Goal: Task Accomplishment & Management: Manage account settings

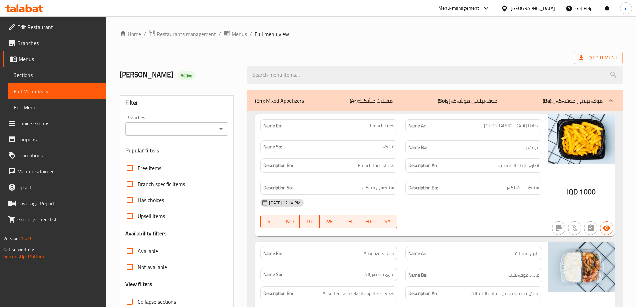
click at [21, 7] on icon at bounding box center [22, 10] width 6 height 6
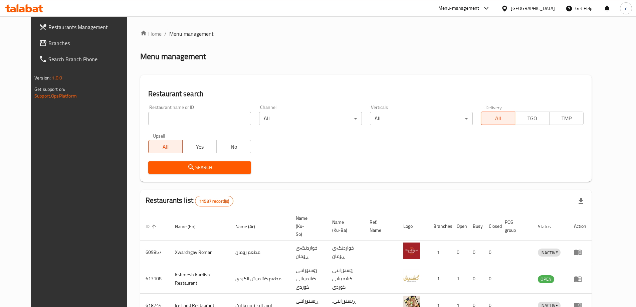
click at [158, 117] on input "search" at bounding box center [199, 118] width 103 height 13
paste input "Aws Burger"
type input "Aws Burger"
click at [154, 163] on span "Search" at bounding box center [200, 167] width 92 height 8
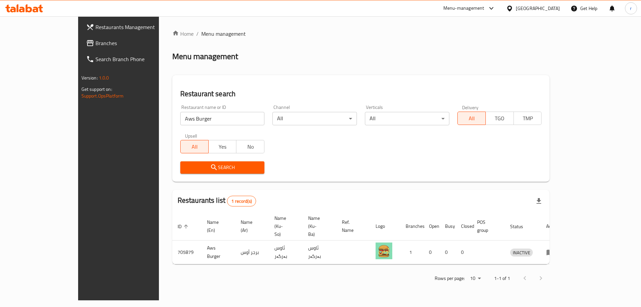
click at [422, 179] on div "Restaurant search Restaurant name or ID Aws Burger Restaurant name or ID Channe…" at bounding box center [360, 128] width 377 height 106
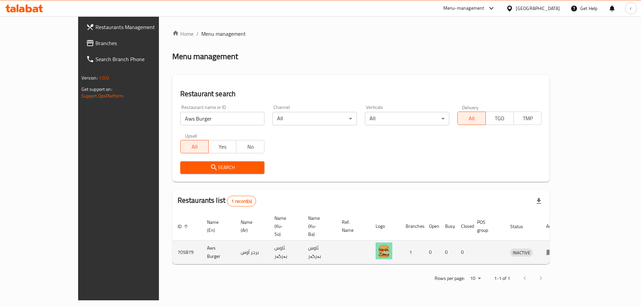
click at [554, 248] on icon "enhanced table" at bounding box center [550, 252] width 8 height 8
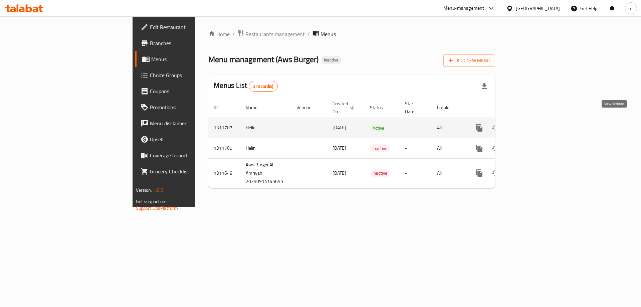
click at [531, 124] on icon "enhanced table" at bounding box center [527, 128] width 8 height 8
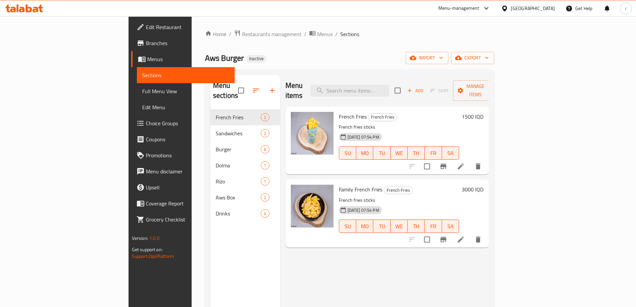
click at [142, 88] on span "Full Menu View" at bounding box center [185, 91] width 87 height 8
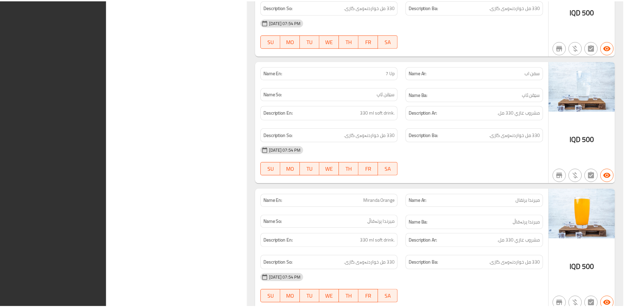
scroll to position [2547, 0]
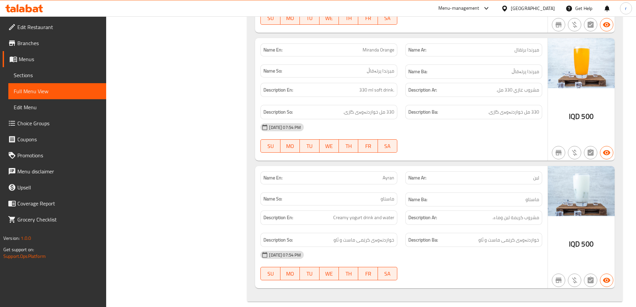
click at [69, 45] on span "Branches" at bounding box center [58, 43] width 83 height 8
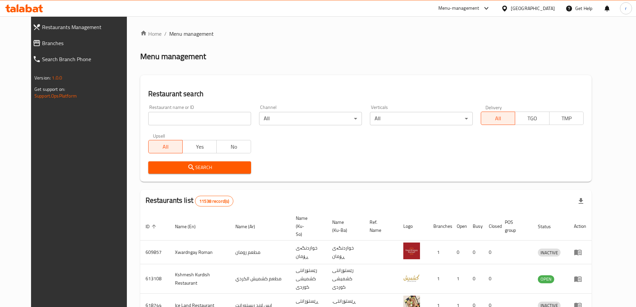
click at [148, 120] on input "search" at bounding box center [199, 118] width 103 height 13
paste input "Super Fried"
type input "Super Fried"
click at [148, 163] on button "Search" at bounding box center [199, 167] width 103 height 12
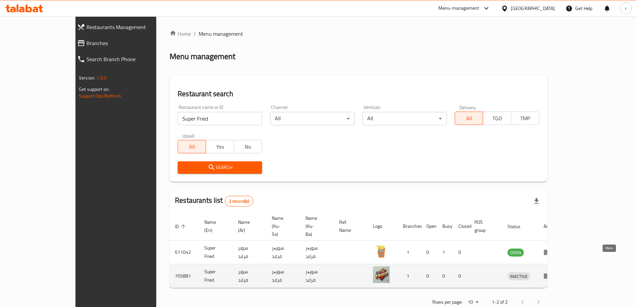
click at [551, 273] on icon "enhanced table" at bounding box center [547, 276] width 7 height 6
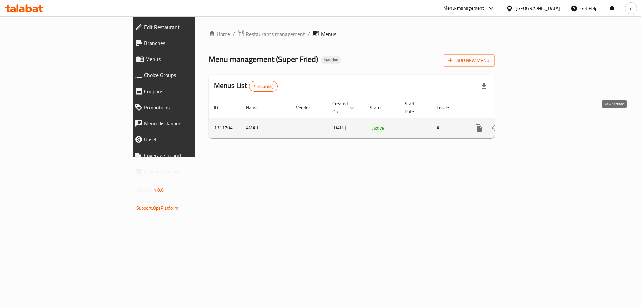
click at [531, 124] on icon "enhanced table" at bounding box center [527, 128] width 8 height 8
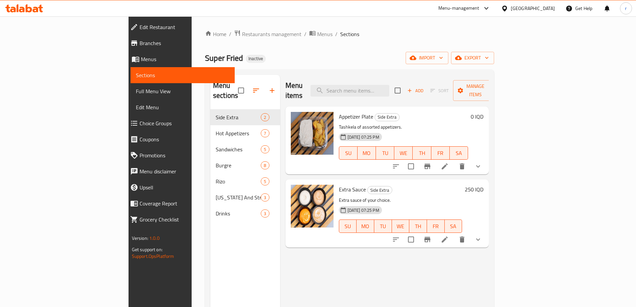
click at [136, 93] on span "Full Menu View" at bounding box center [182, 91] width 93 height 8
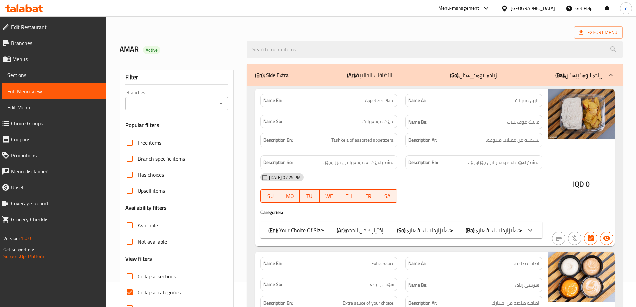
scroll to position [44, 0]
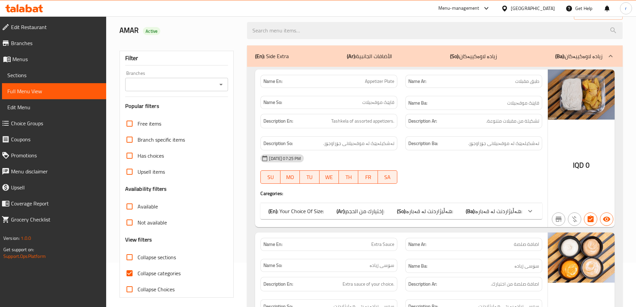
drag, startPoint x: 130, startPoint y: 275, endPoint x: 316, endPoint y: 178, distance: 209.4
click at [130, 275] on input "Collapse categories" at bounding box center [129, 273] width 16 height 16
checkbox input "false"
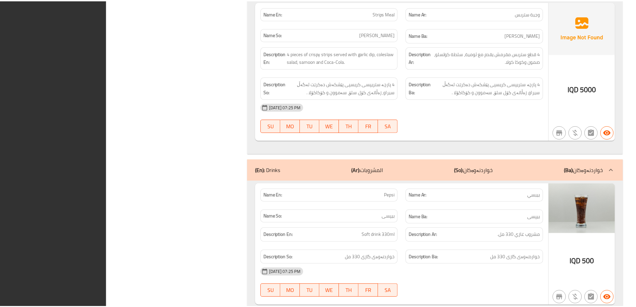
scroll to position [8140, 0]
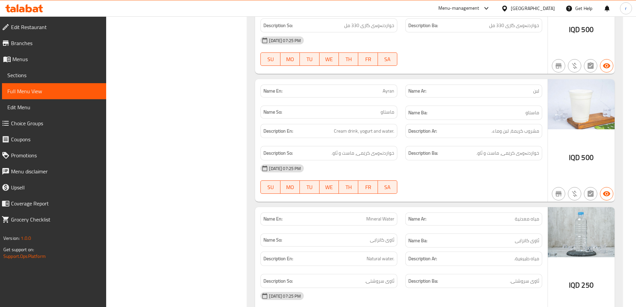
click at [52, 42] on span "Branches" at bounding box center [56, 43] width 90 height 8
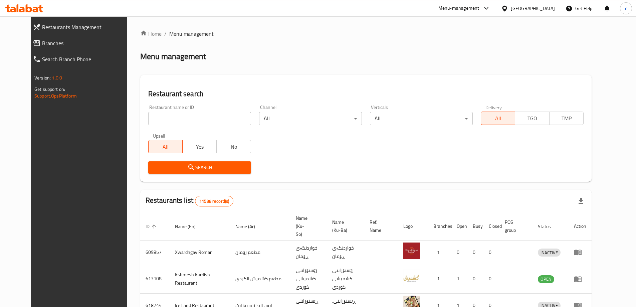
drag, startPoint x: 205, startPoint y: 119, endPoint x: 195, endPoint y: 125, distance: 11.3
click at [205, 119] on input "search" at bounding box center [199, 118] width 103 height 13
paste input "Kushari Al Basha"
type input "Kushari Al Basha"
click at [160, 171] on span "Search" at bounding box center [200, 167] width 92 height 8
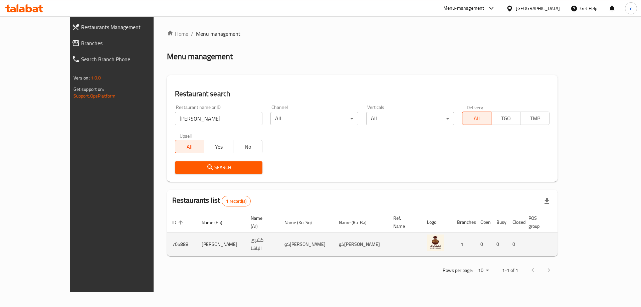
click at [605, 240] on icon "enhanced table" at bounding box center [601, 244] width 8 height 8
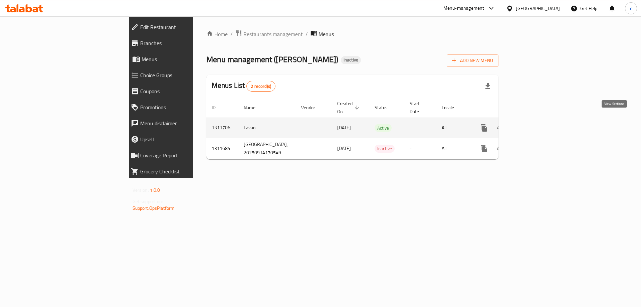
click at [535, 125] on icon "enhanced table" at bounding box center [532, 128] width 6 height 6
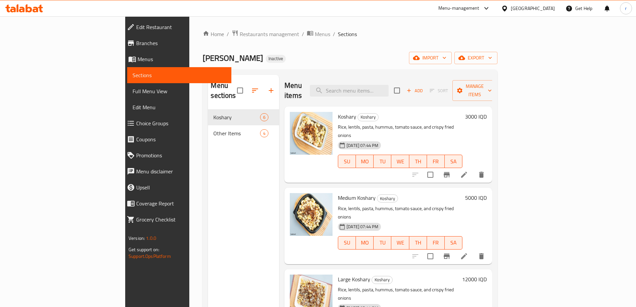
click at [127, 86] on link "Full Menu View" at bounding box center [179, 91] width 104 height 16
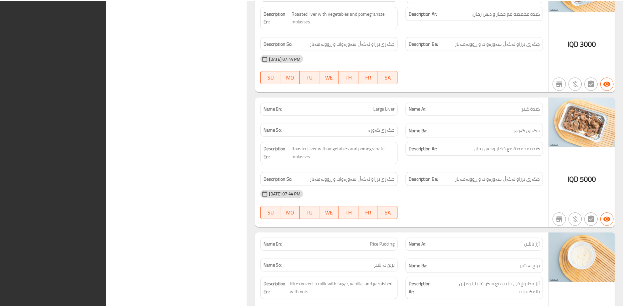
scroll to position [1290, 0]
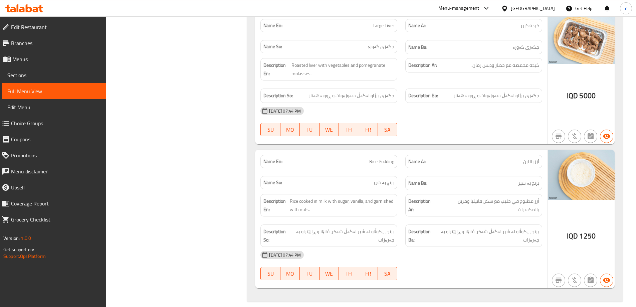
click at [52, 49] on link "Branches" at bounding box center [51, 43] width 110 height 16
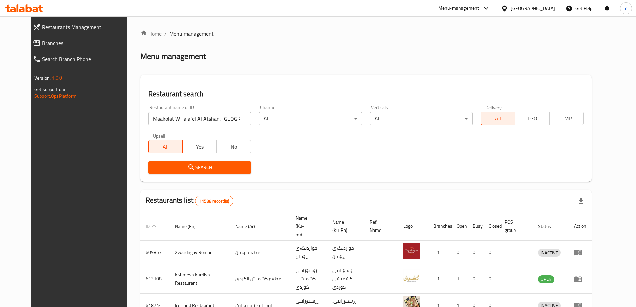
click at [196, 174] on div "Search" at bounding box center [199, 167] width 111 height 20
click at [195, 171] on span "Search" at bounding box center [200, 167] width 92 height 8
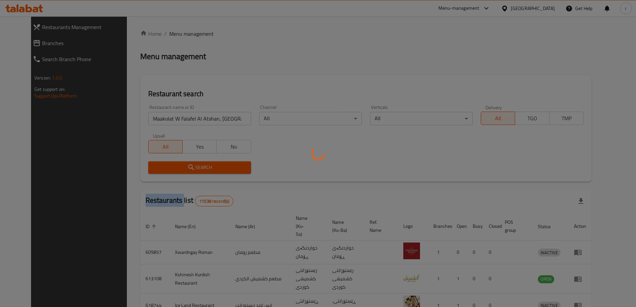
click at [195, 171] on div at bounding box center [318, 153] width 636 height 307
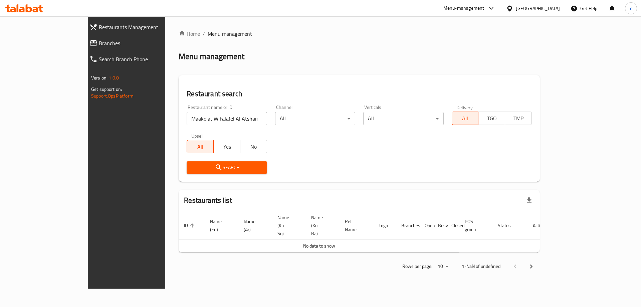
click at [207, 118] on input "Maakolat W Falafel Al Atshan, [GEOGRAPHIC_DATA] Jededa" at bounding box center [227, 118] width 80 height 13
click button "Search" at bounding box center [227, 167] width 80 height 12
type input "Maakolat W"
click button "Search" at bounding box center [227, 167] width 80 height 12
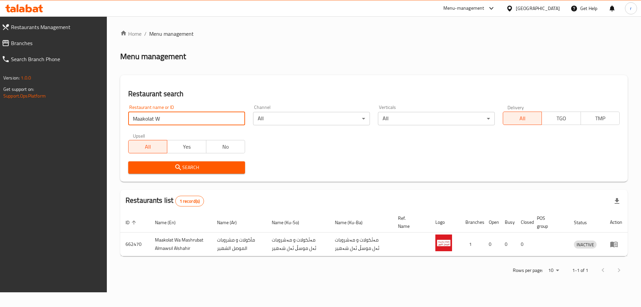
click at [52, 44] on span "Branches" at bounding box center [56, 43] width 91 height 8
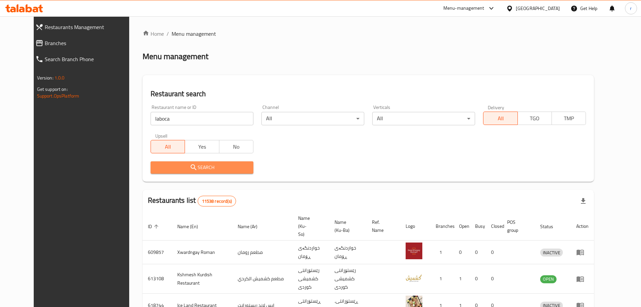
click at [156, 166] on span "Search" at bounding box center [202, 167] width 92 height 8
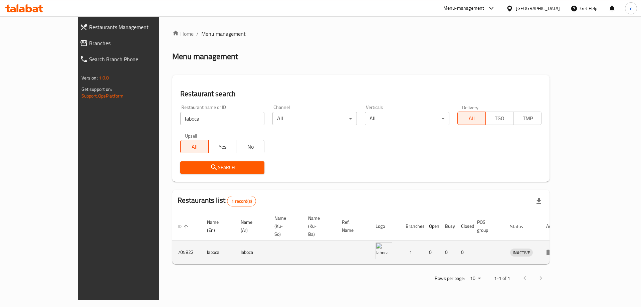
click at [554, 250] on icon "enhanced table" at bounding box center [549, 253] width 7 height 6
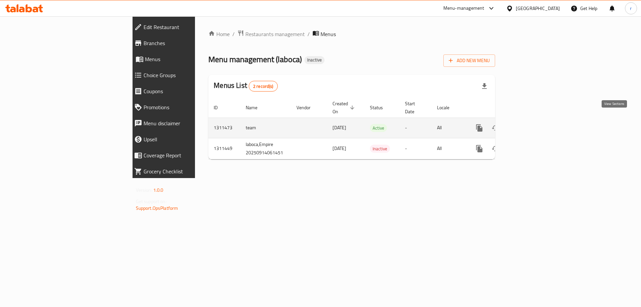
click at [531, 124] on icon "enhanced table" at bounding box center [527, 128] width 8 height 8
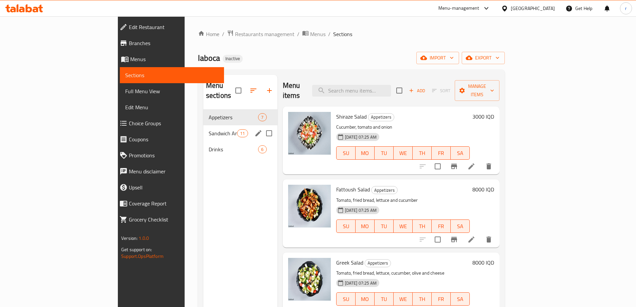
click at [203, 125] on div "Sandwich And Meal 11" at bounding box center [240, 133] width 74 height 16
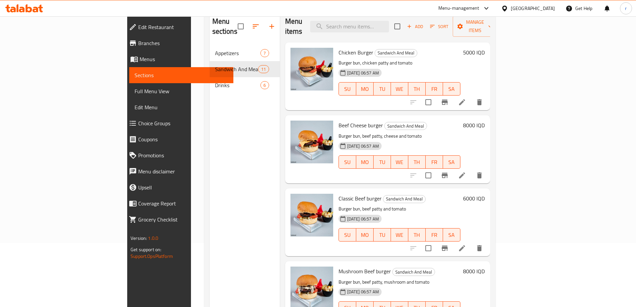
scroll to position [49, 0]
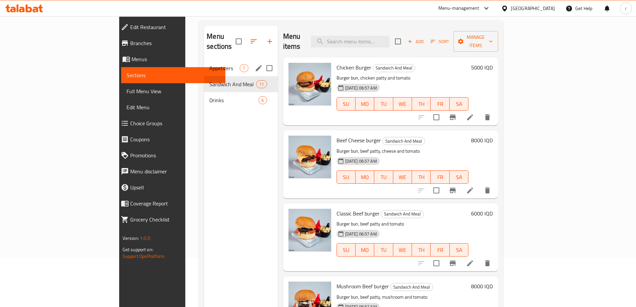
click at [204, 62] on div "Appetizers 7" at bounding box center [240, 68] width 73 height 16
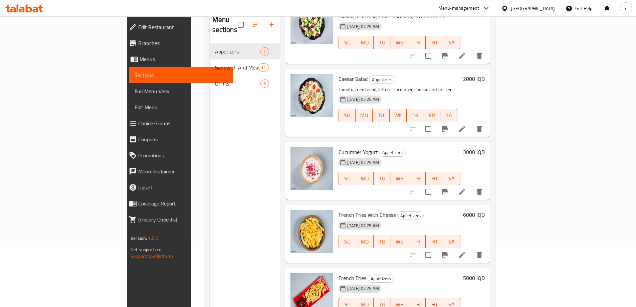
scroll to position [93, 0]
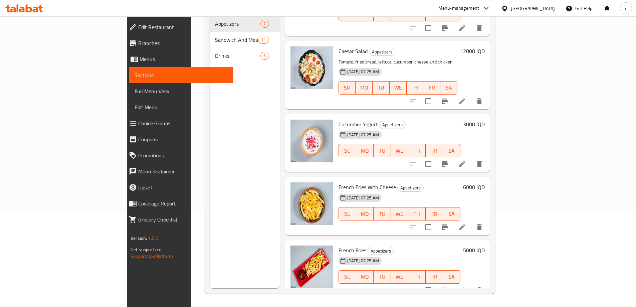
click at [138, 26] on span "Edit Restaurant" at bounding box center [183, 27] width 90 height 8
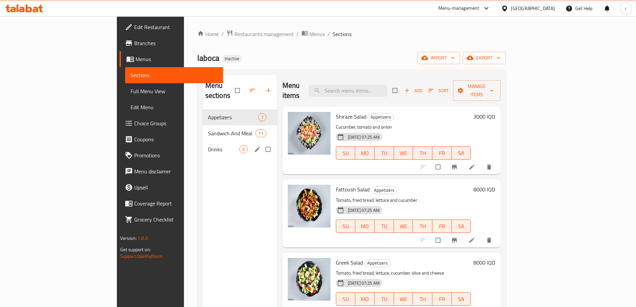
click at [203, 141] on div "Drinks 6" at bounding box center [240, 149] width 74 height 16
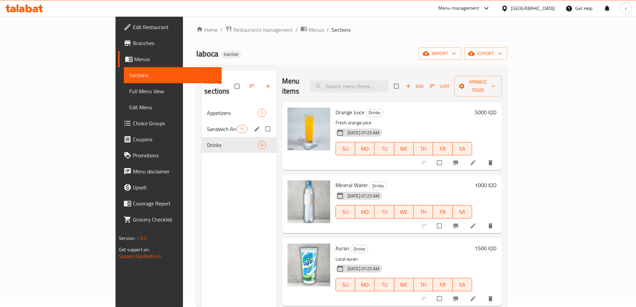
click at [207, 125] on span "Sandwich And Meal" at bounding box center [221, 129] width 29 height 8
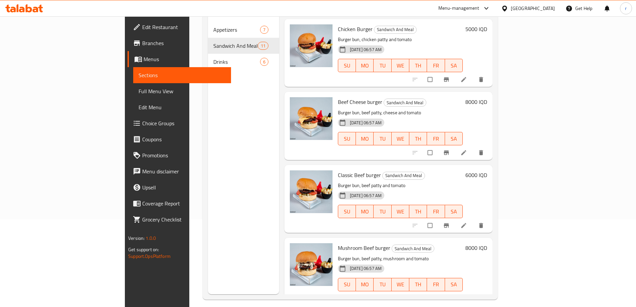
scroll to position [49, 0]
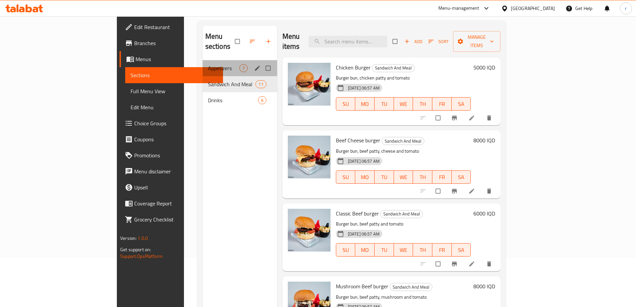
click at [203, 62] on div "Appetizers 7" at bounding box center [240, 68] width 74 height 16
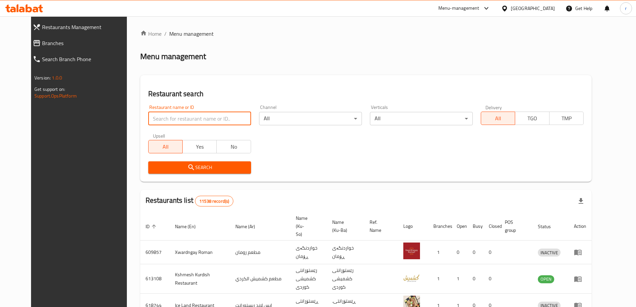
click at [201, 119] on input "search" at bounding box center [199, 118] width 103 height 13
paste input "falaflchi , zayouna"
type input "falaflchi , zayouna"
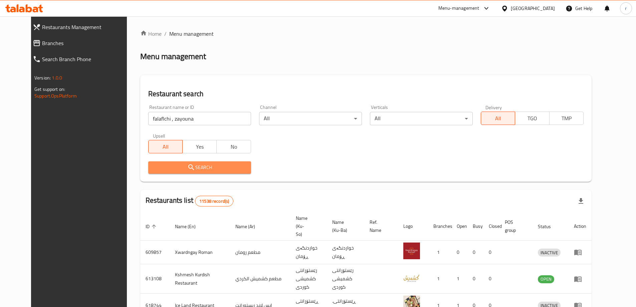
drag, startPoint x: 156, startPoint y: 165, endPoint x: 157, endPoint y: 169, distance: 3.8
click at [157, 169] on span "Search" at bounding box center [200, 167] width 92 height 8
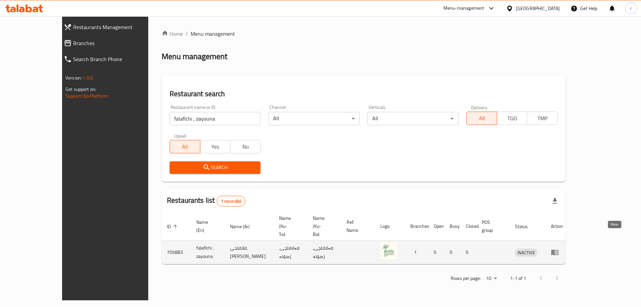
click at [559, 248] on icon "enhanced table" at bounding box center [555, 252] width 8 height 8
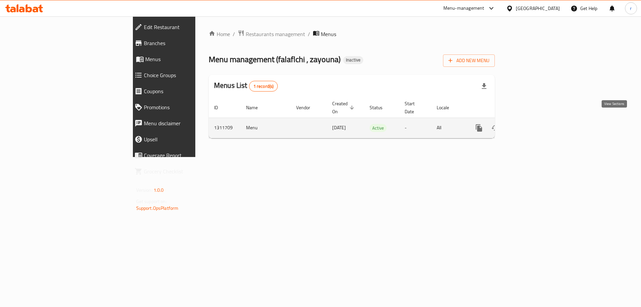
click at [535, 124] on link "enhanced table" at bounding box center [527, 128] width 16 height 16
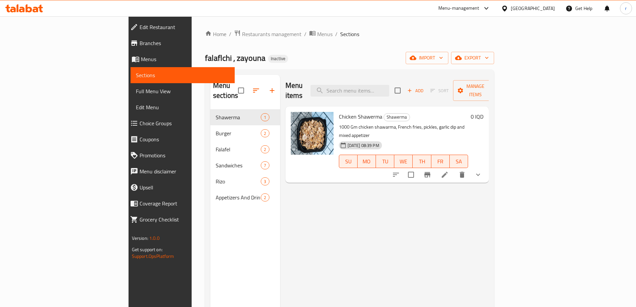
click at [136, 91] on span "Full Menu View" at bounding box center [182, 91] width 93 height 8
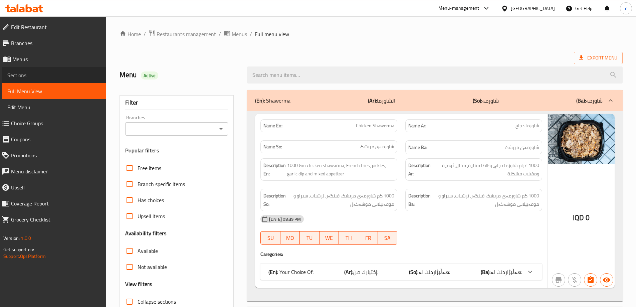
click at [75, 77] on span "Sections" at bounding box center [53, 75] width 93 height 8
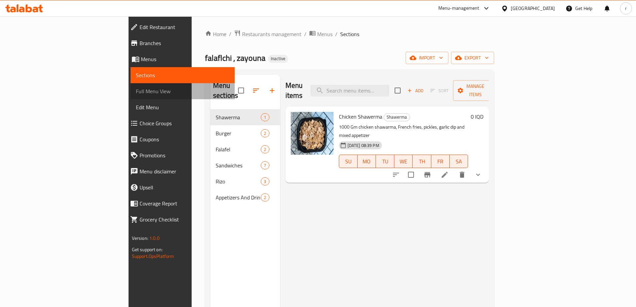
click at [130, 95] on link "Full Menu View" at bounding box center [182, 91] width 104 height 16
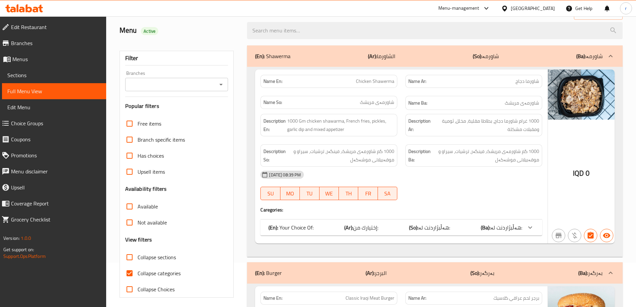
scroll to position [89, 0]
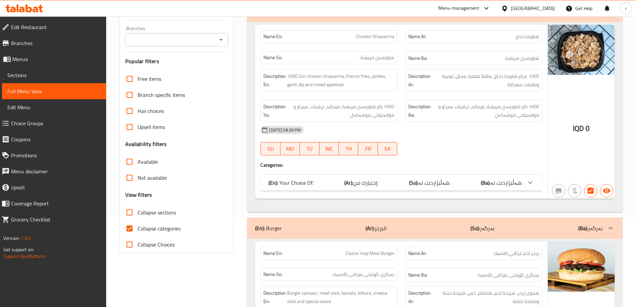
click at [130, 231] on input "Collapse categories" at bounding box center [129, 228] width 16 height 16
checkbox input "false"
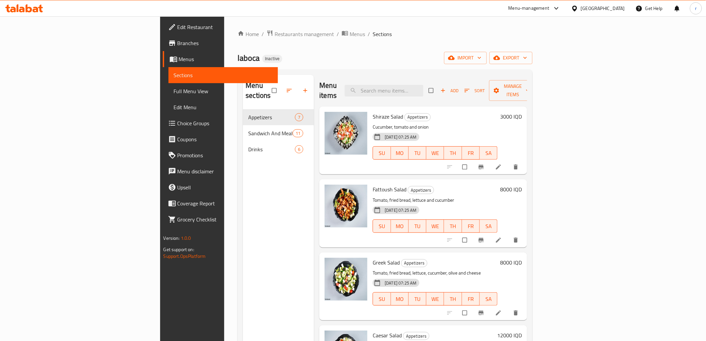
click at [37, 9] on icon at bounding box center [36, 10] width 6 height 6
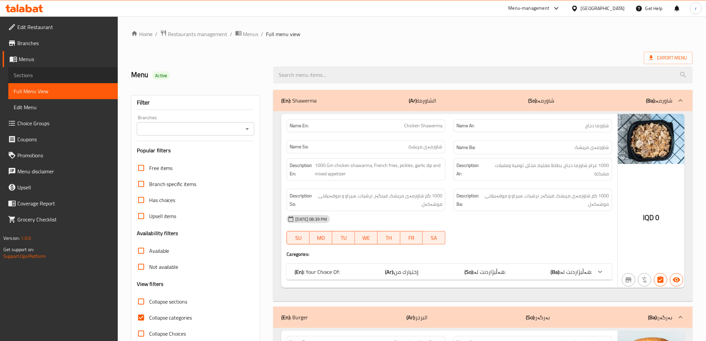
click at [54, 76] on span "Sections" at bounding box center [63, 75] width 99 height 8
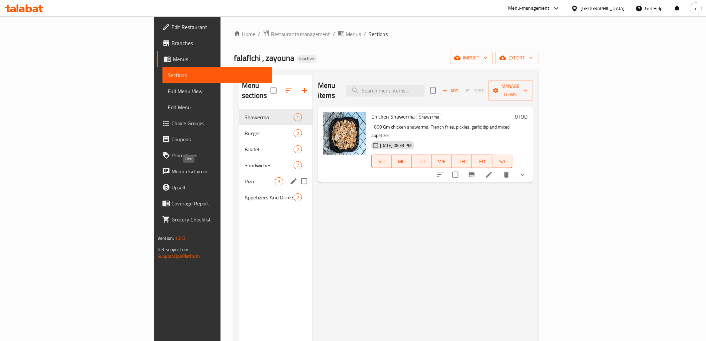
click at [239, 176] on div "Rizo 3" at bounding box center [275, 181] width 73 height 16
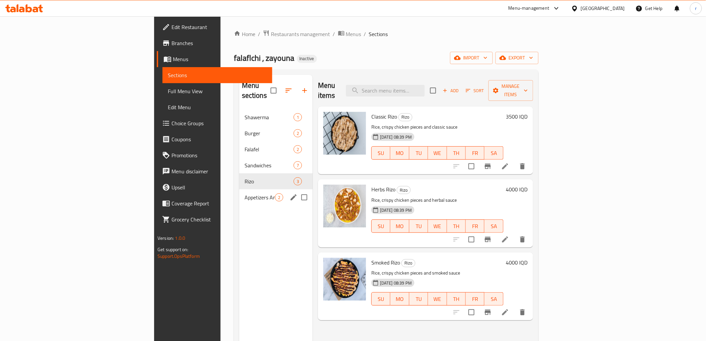
click at [239, 189] on div "Appetizers And Drinks 2" at bounding box center [275, 197] width 73 height 16
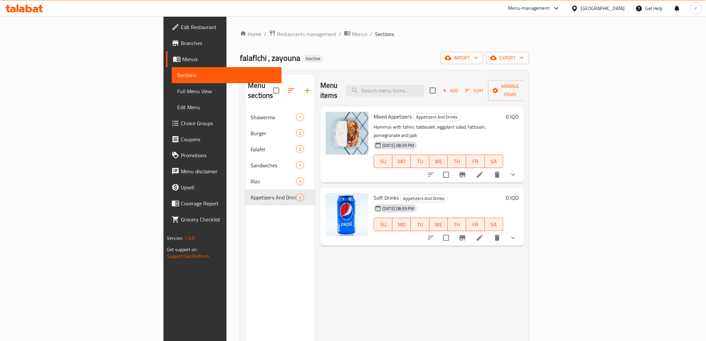
click at [489, 169] on li at bounding box center [480, 175] width 19 height 12
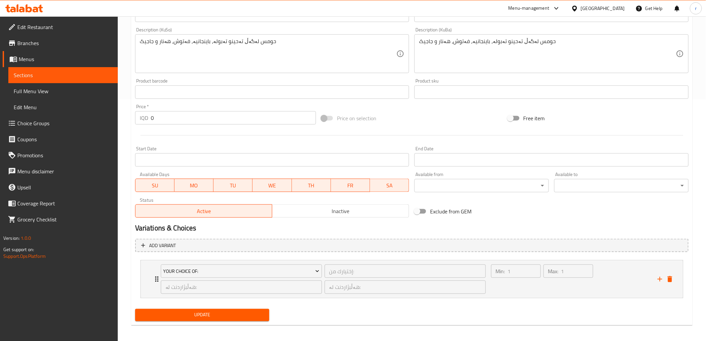
scroll to position [244, 0]
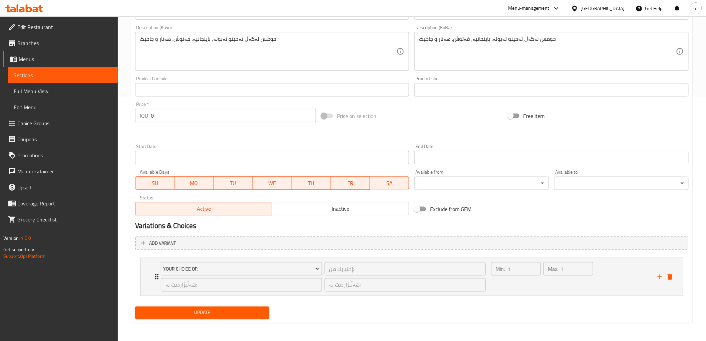
click at [62, 117] on link "Choice Groups" at bounding box center [60, 123] width 115 height 16
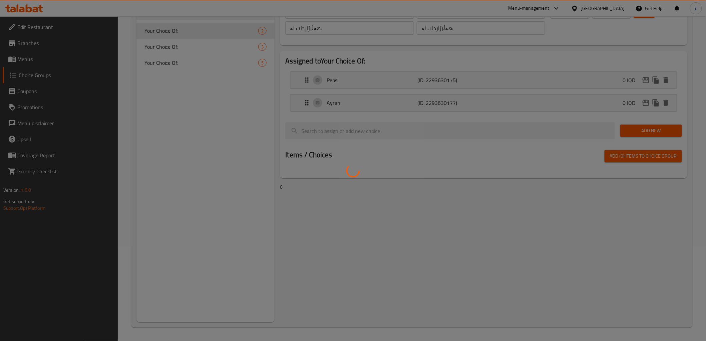
scroll to position [94, 0]
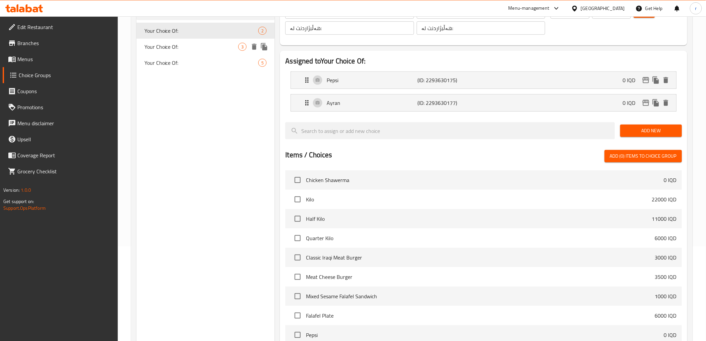
click at [186, 49] on span "Your Choice Of:" at bounding box center [192, 47] width 94 height 8
type input "Your Choice Of:"
type input "إختيارك من:"
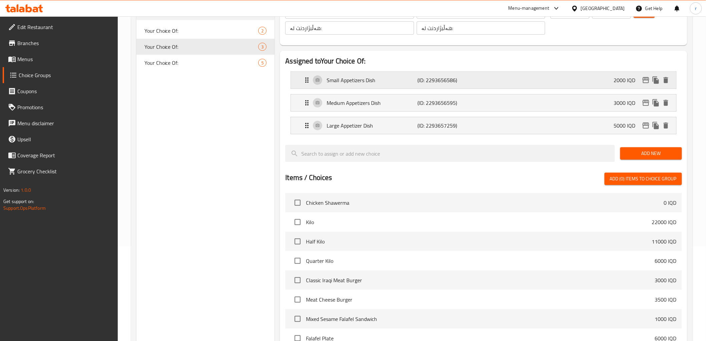
click at [357, 83] on p "Small Appetizers Dish" at bounding box center [372, 80] width 91 height 8
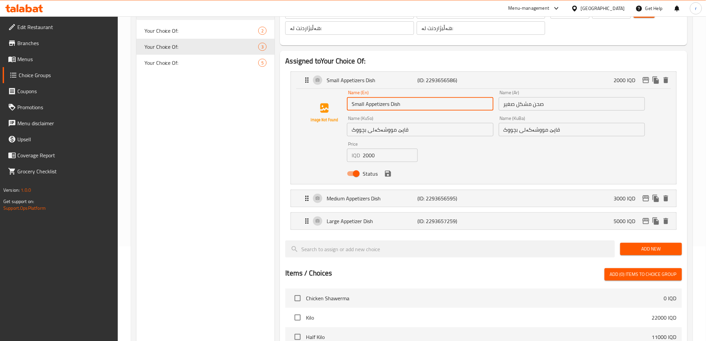
click at [390, 104] on input "Small Appetizers Dish" at bounding box center [420, 103] width 146 height 13
type input "Small Mix Dish"
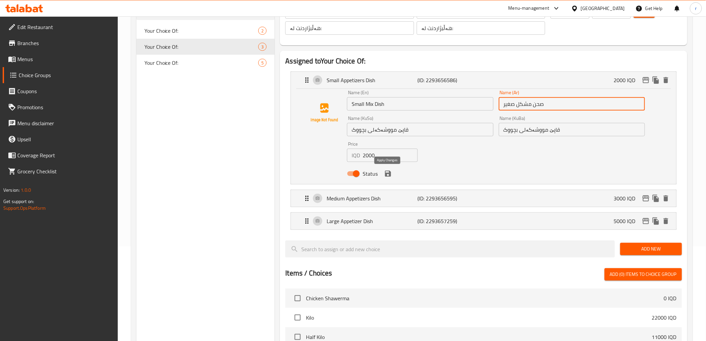
click at [386, 172] on icon "save" at bounding box center [388, 174] width 8 height 8
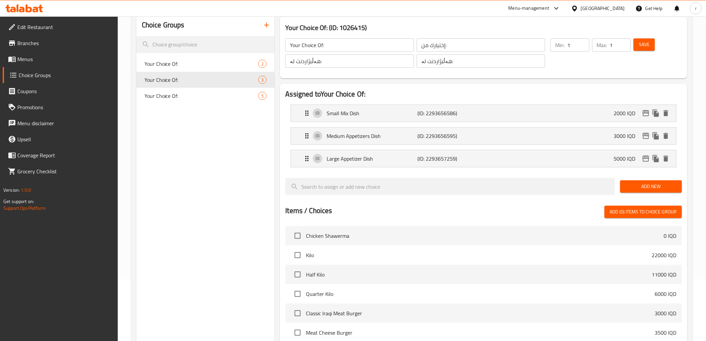
scroll to position [45, 0]
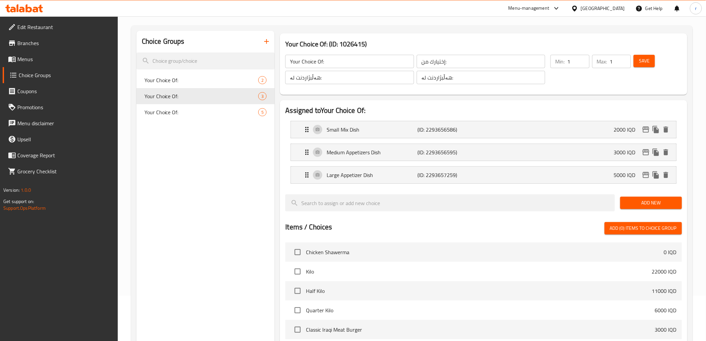
click at [640, 64] on span "Save" at bounding box center [644, 61] width 11 height 8
click at [358, 151] on p "Medium Appetizers Dish" at bounding box center [372, 152] width 91 height 8
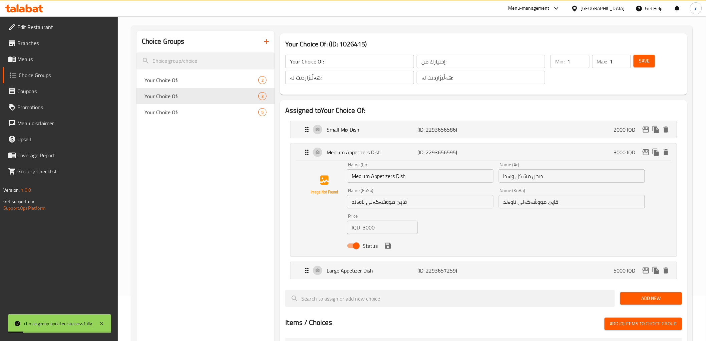
click at [393, 176] on input "Medium Appetizers Dish" at bounding box center [420, 175] width 146 height 13
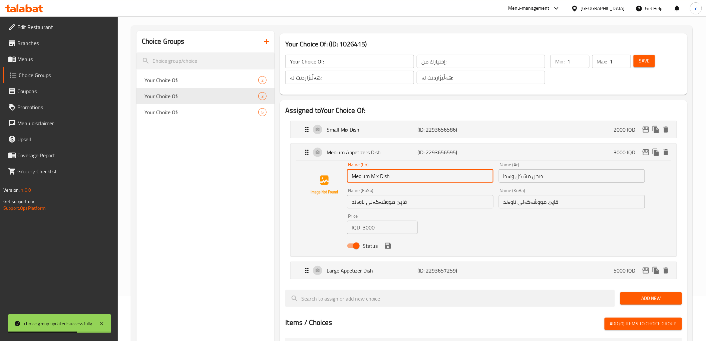
click at [388, 248] on icon "save" at bounding box center [388, 246] width 6 height 6
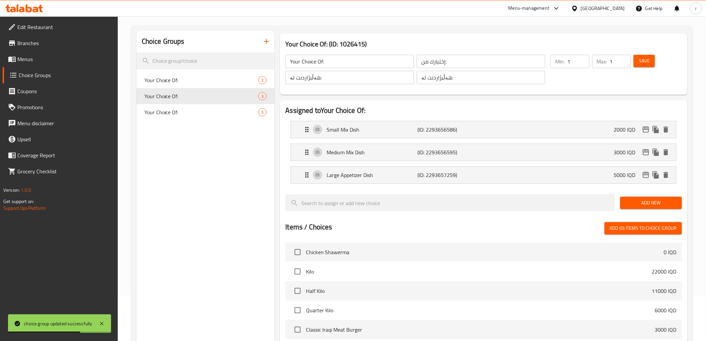
type input "Medium Mix Dish"
click at [643, 61] on span "Save" at bounding box center [644, 61] width 11 height 8
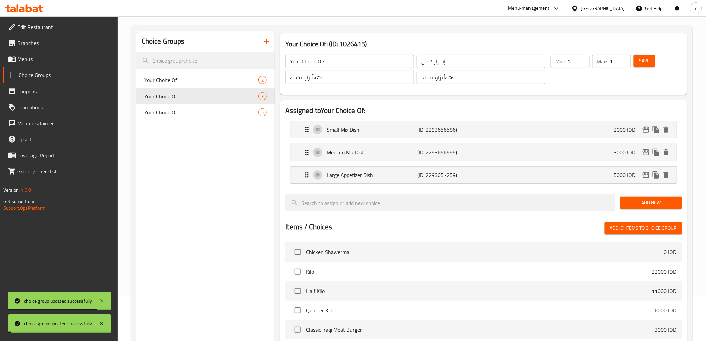
click at [359, 176] on p "Large Appetizer Dish" at bounding box center [372, 175] width 91 height 8
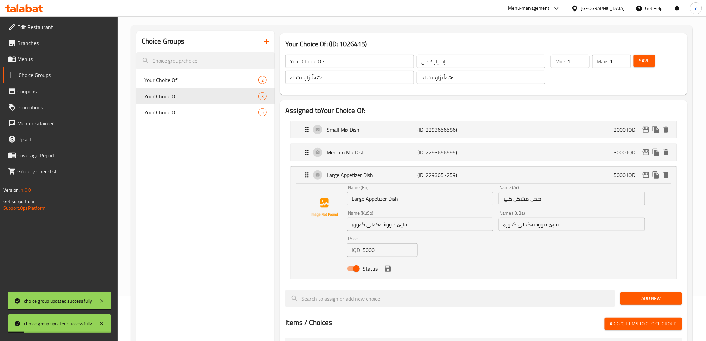
click at [387, 199] on input "Large Appetizer Dish" at bounding box center [420, 198] width 146 height 13
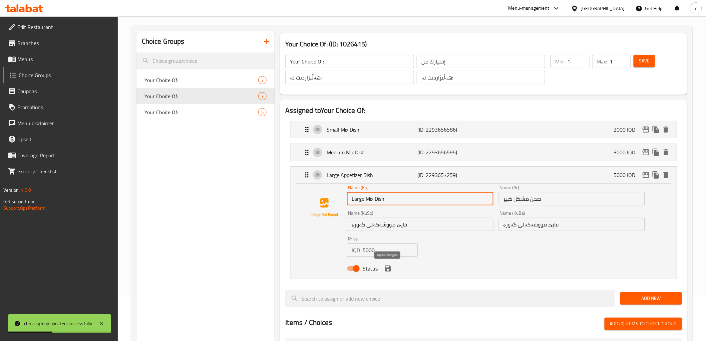
type input "Large Mix Dish"
click at [390, 272] on button "save" at bounding box center [388, 268] width 10 height 10
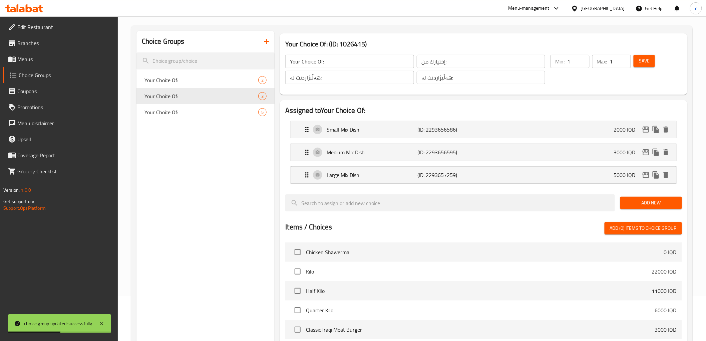
click at [647, 60] on span "Save" at bounding box center [644, 61] width 11 height 8
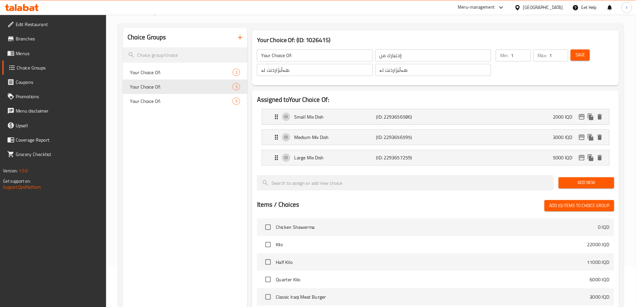
scroll to position [45, 0]
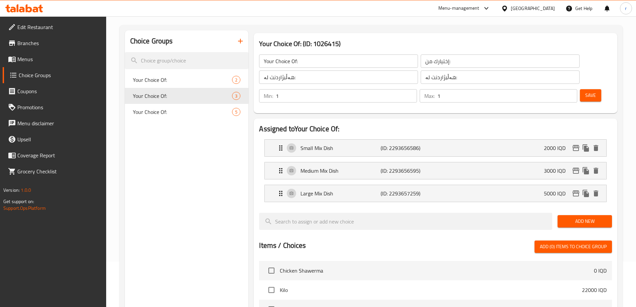
click at [65, 44] on span "Branches" at bounding box center [58, 43] width 83 height 8
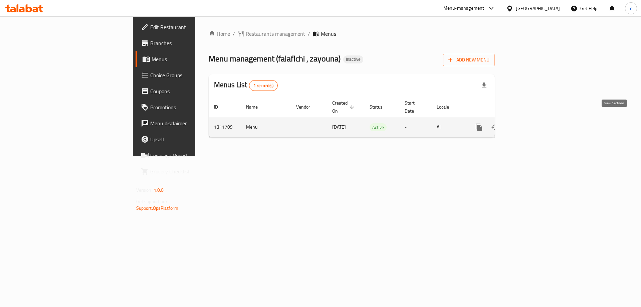
click at [531, 123] on icon "enhanced table" at bounding box center [527, 127] width 8 height 8
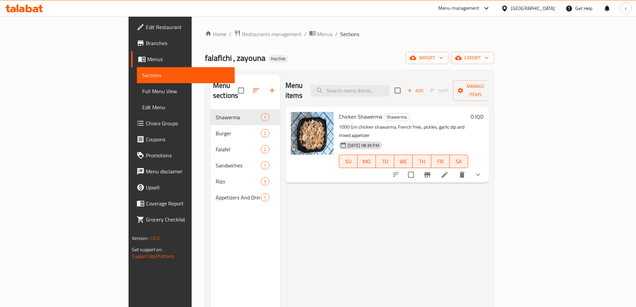
click at [142, 92] on span "Full Menu View" at bounding box center [185, 91] width 87 height 8
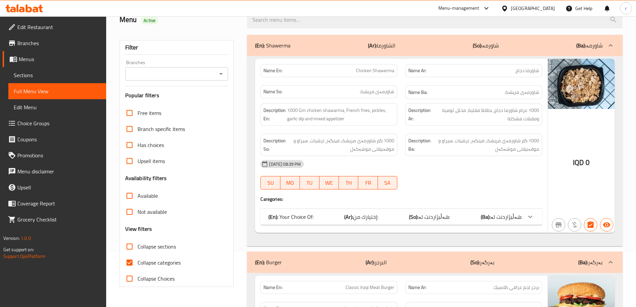
scroll to position [134, 0]
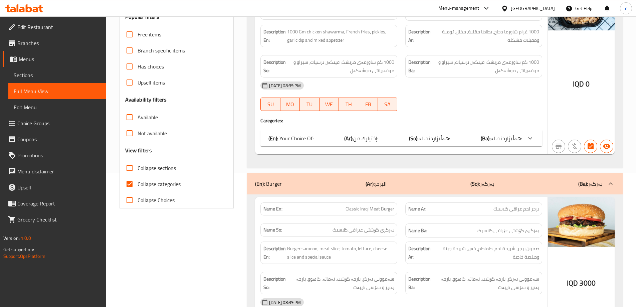
click at [136, 183] on input "Collapse categories" at bounding box center [129, 184] width 16 height 16
checkbox input "false"
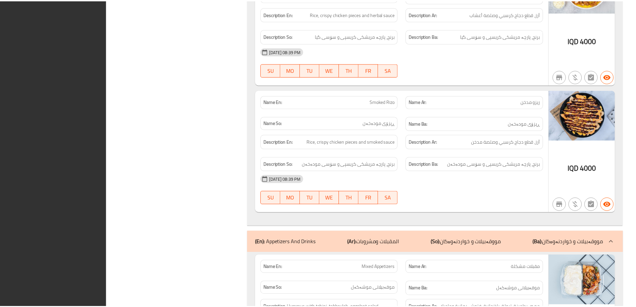
scroll to position [2632, 0]
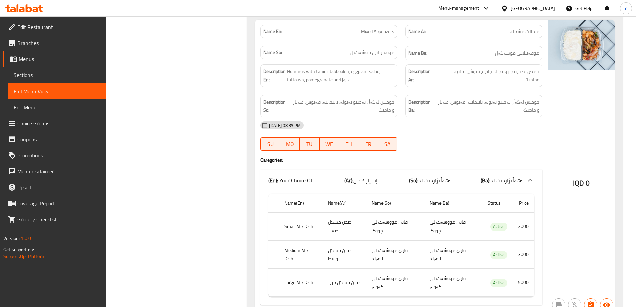
click at [78, 45] on span "Branches" at bounding box center [58, 43] width 83 height 8
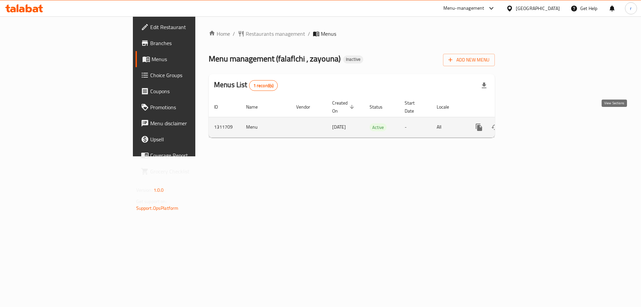
click at [531, 123] on icon "enhanced table" at bounding box center [527, 127] width 8 height 8
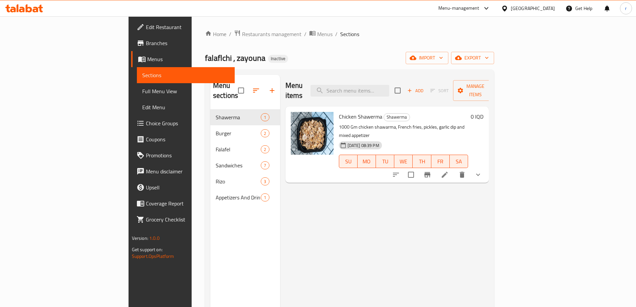
click at [33, 6] on icon at bounding box center [24, 8] width 38 height 8
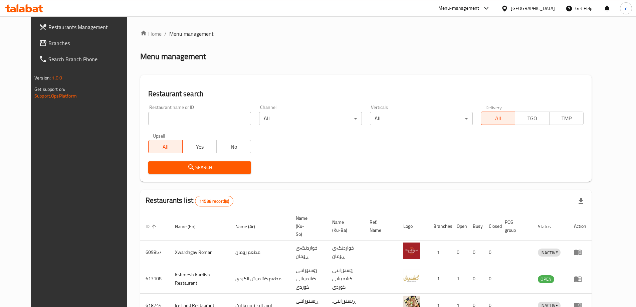
drag, startPoint x: 190, startPoint y: 115, endPoint x: 150, endPoint y: 137, distance: 45.2
click at [190, 115] on input "search" at bounding box center [199, 118] width 103 height 13
paste input "Nun cafe"
type input "Nun cafe"
click at [158, 169] on span "Search" at bounding box center [200, 167] width 92 height 8
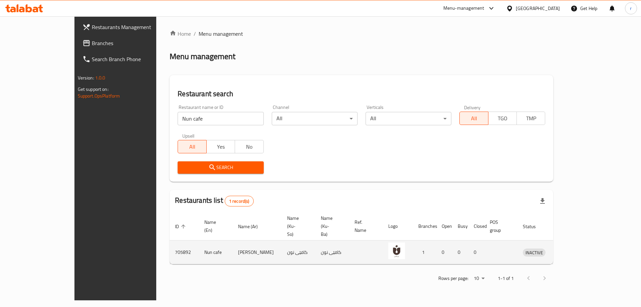
click at [567, 248] on icon "enhanced table" at bounding box center [563, 252] width 8 height 8
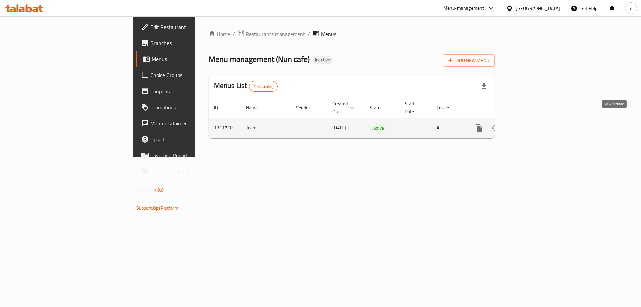
click at [531, 124] on icon "enhanced table" at bounding box center [527, 128] width 8 height 8
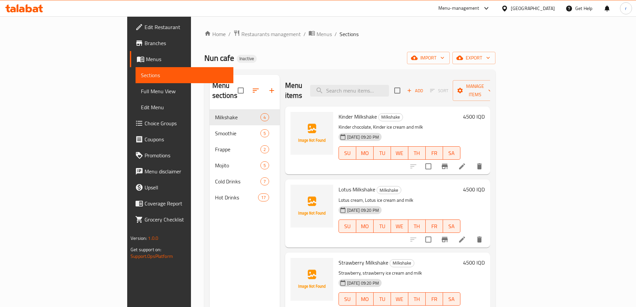
click at [141, 89] on span "Full Menu View" at bounding box center [184, 91] width 87 height 8
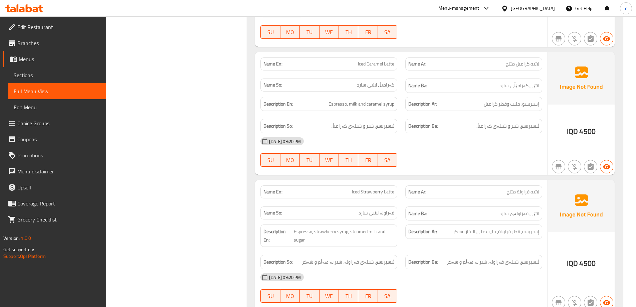
scroll to position [2714, 0]
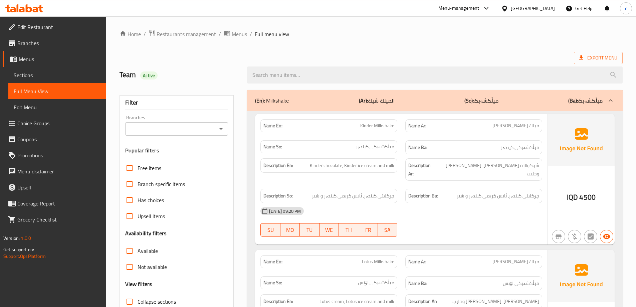
click at [45, 74] on span "Sections" at bounding box center [57, 75] width 87 height 8
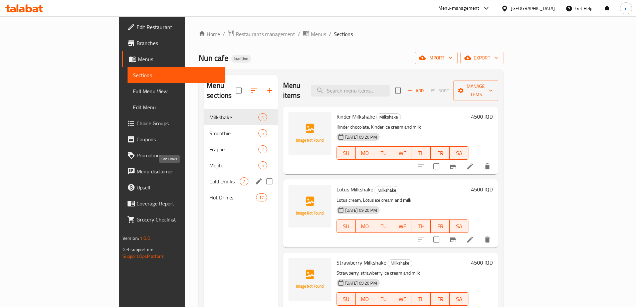
click at [209, 177] on span "Cold Drinks" at bounding box center [224, 181] width 30 height 8
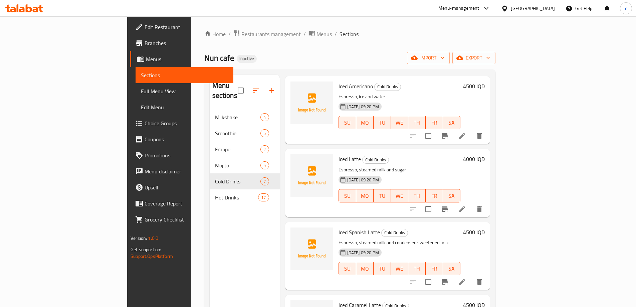
scroll to position [44, 0]
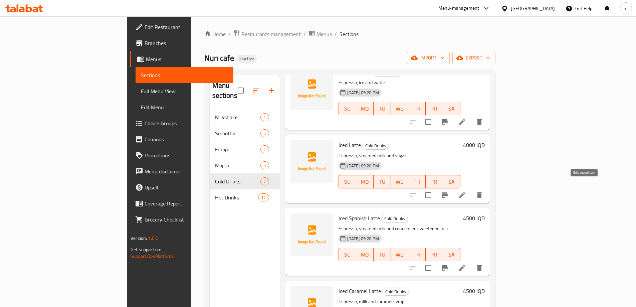
click at [465, 192] on icon at bounding box center [462, 195] width 6 height 6
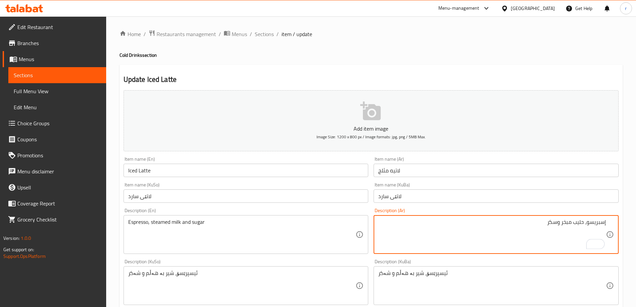
type textarea "إسبريسو، حليب مبخر وسكر"
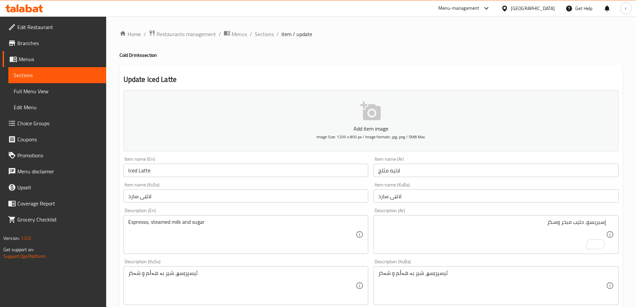
click at [368, 211] on div "Description (En) Espresso, steamed milk and sugar Description (En)" at bounding box center [246, 230] width 250 height 51
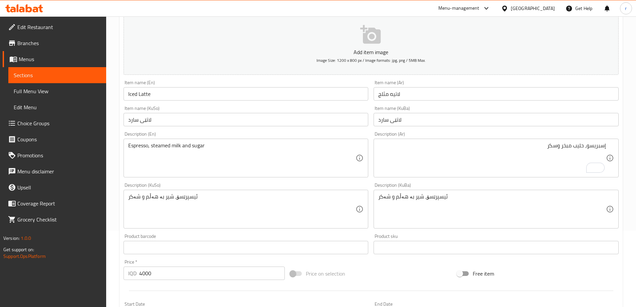
scroll to position [89, 0]
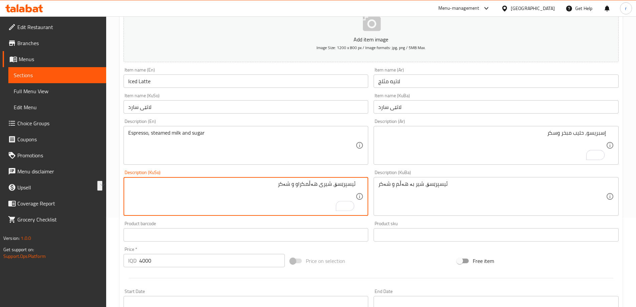
type textarea "ئیسپرێسۆ، شیری هەڵمکراو و شەکر"
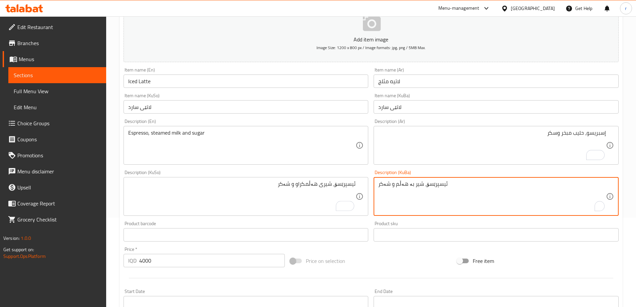
paste textarea "ی هەڵمکراو"
type textarea "ئیسپرێسۆ، شیری هەڵمکراو و شەکر"
click at [304, 170] on div "Description (KuSo) ئیسپرێسۆ، شیری هەڵمکراو و شەکر Description (KuSo)" at bounding box center [246, 192] width 250 height 51
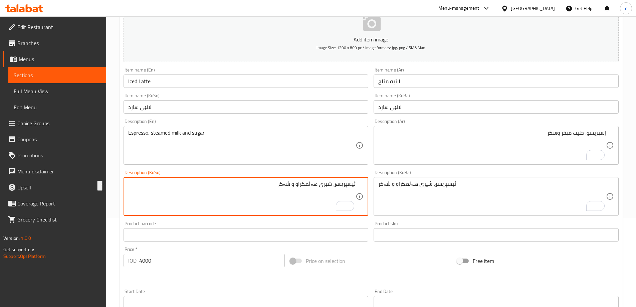
drag, startPoint x: 298, startPoint y: 185, endPoint x: 332, endPoint y: 187, distance: 34.1
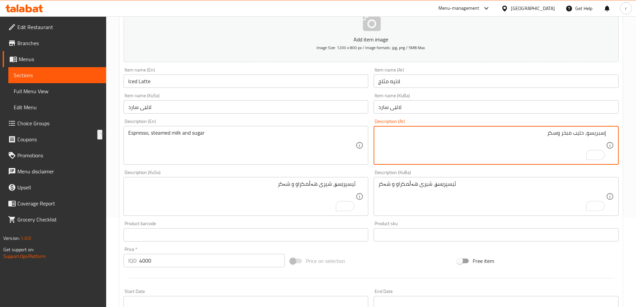
drag, startPoint x: 561, startPoint y: 135, endPoint x: 583, endPoint y: 137, distance: 22.1
click at [312, 115] on div "Item name (KuSo) لاتێی سارد Item name (KuSo)" at bounding box center [246, 103] width 250 height 26
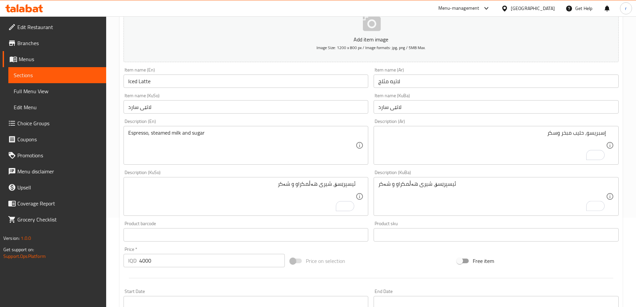
scroll to position [242, 0]
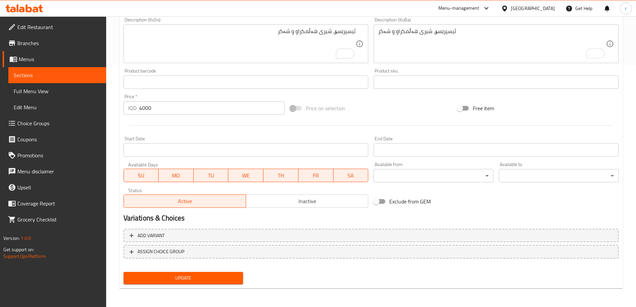
click at [225, 270] on div "Update" at bounding box center [183, 278] width 125 height 18
click at [224, 273] on button "Update" at bounding box center [183, 278] width 120 height 12
click at [68, 73] on span "Sections" at bounding box center [57, 75] width 87 height 8
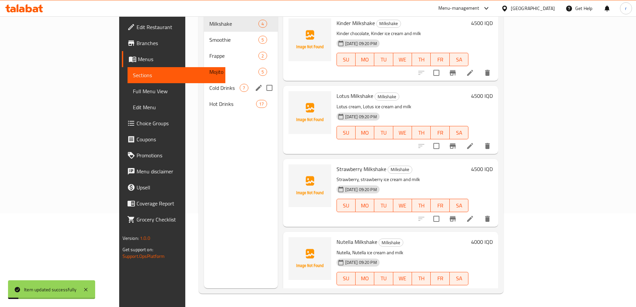
scroll to position [93, 0]
click at [209, 84] on span "Cold Drinks" at bounding box center [224, 88] width 30 height 8
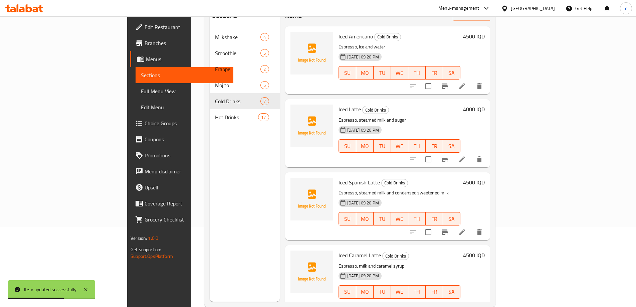
scroll to position [93, 0]
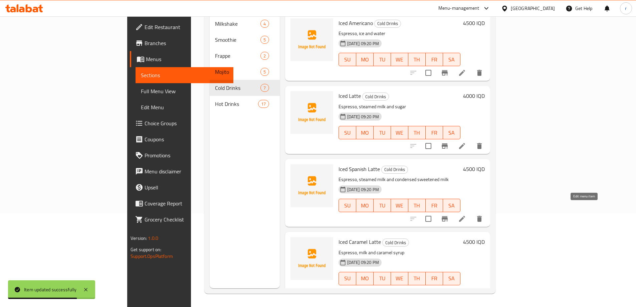
click at [466, 215] on icon at bounding box center [462, 219] width 8 height 8
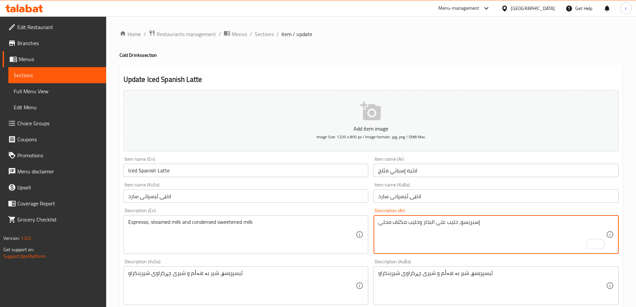
drag, startPoint x: 424, startPoint y: 225, endPoint x: 457, endPoint y: 226, distance: 33.7
paste textarea "مبخ"
type textarea "إسبريسو، حليب مبخر وحليب مكثف محلى"
click at [374, 205] on div "Item name (KuBa) لاتێی ئیسپانی سارد Item name (KuBa)" at bounding box center [496, 193] width 250 height 26
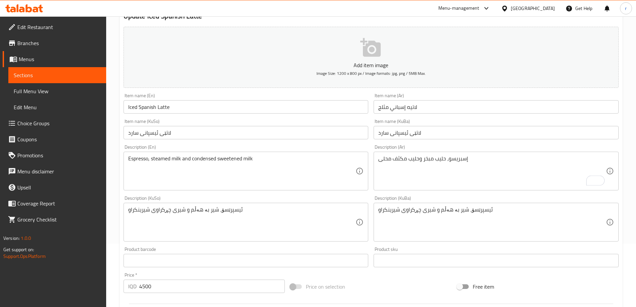
scroll to position [89, 0]
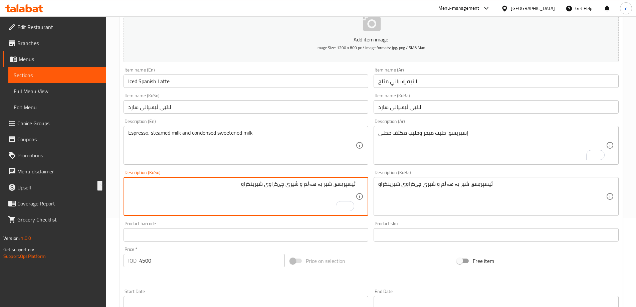
paste textarea "شیری هەڵمکراو"
type textarea "ئیسپرێسۆ،شیری هەڵمکراو و شیری چڕکراوی شیرینکراو"
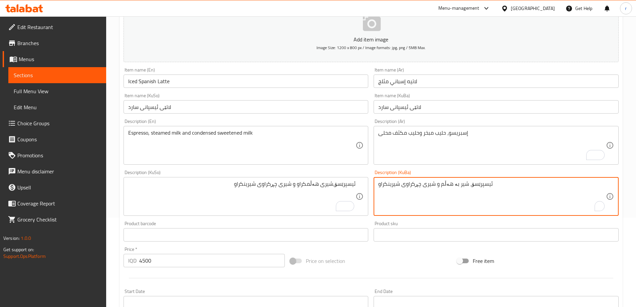
paste textarea "شیری هەڵمکراو"
type textarea "ئیسپرێسۆ،شیری هەڵمکراو و شیری چڕکراوی شیرینکراو"
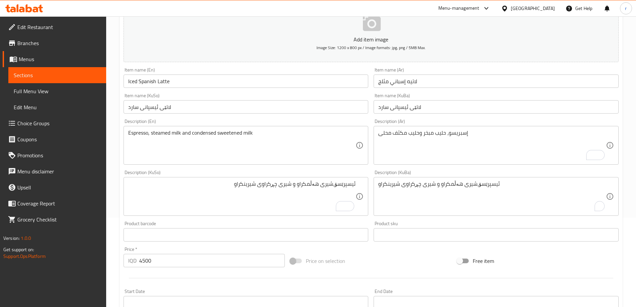
click at [316, 175] on div "Description (KuSo) ئیسپرێسۆ،شیری هەڵمکراو و شیری چڕکراوی شیرینکراو Description …" at bounding box center [245, 193] width 245 height 46
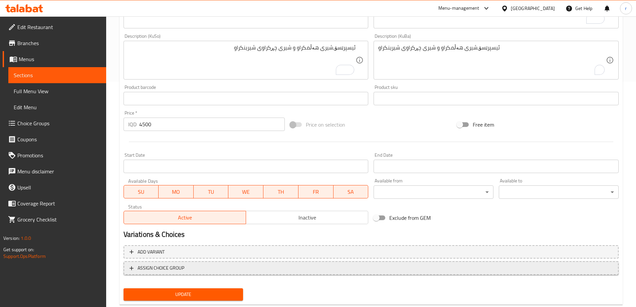
scroll to position [242, 0]
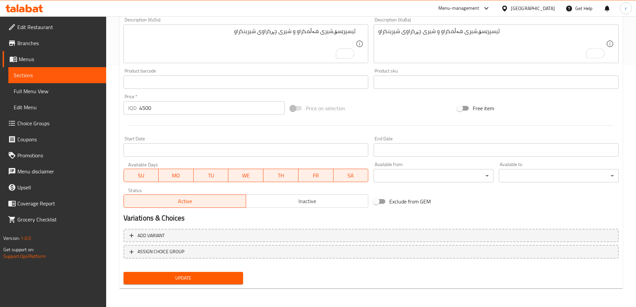
click at [222, 278] on span "Update" at bounding box center [183, 278] width 109 height 8
click at [51, 78] on span "Sections" at bounding box center [57, 75] width 87 height 8
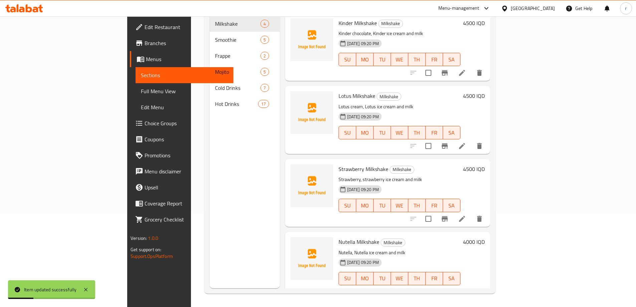
scroll to position [49, 0]
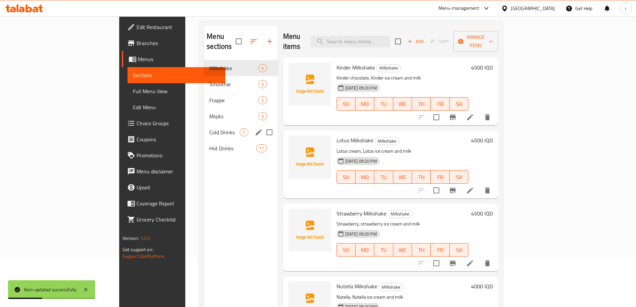
click at [204, 128] on div "Cold Drinks 7" at bounding box center [240, 132] width 73 height 16
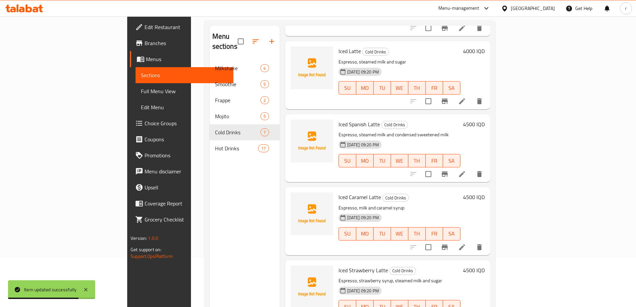
scroll to position [134, 0]
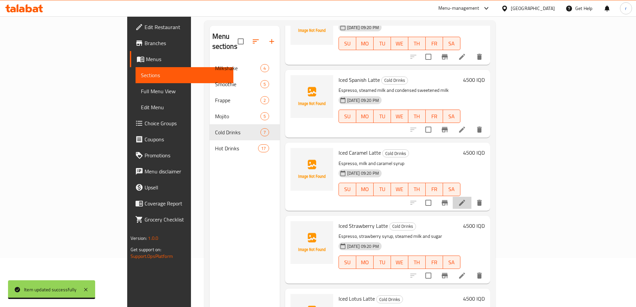
click at [471, 197] on li at bounding box center [462, 203] width 19 height 12
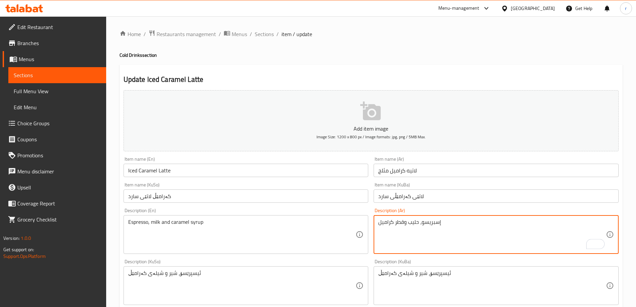
click at [72, 81] on link "Sections" at bounding box center [57, 75] width 98 height 16
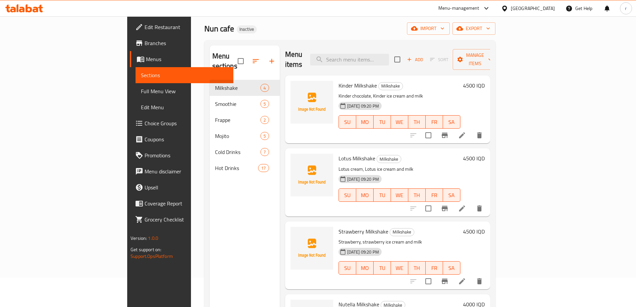
scroll to position [44, 0]
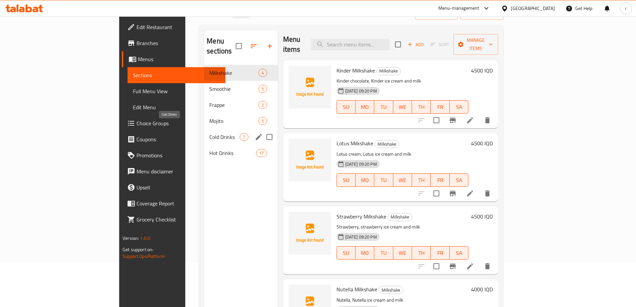
click at [209, 133] on span "Cold Drinks" at bounding box center [224, 137] width 30 height 8
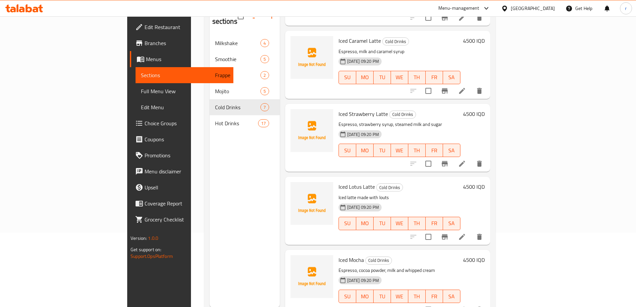
scroll to position [93, 0]
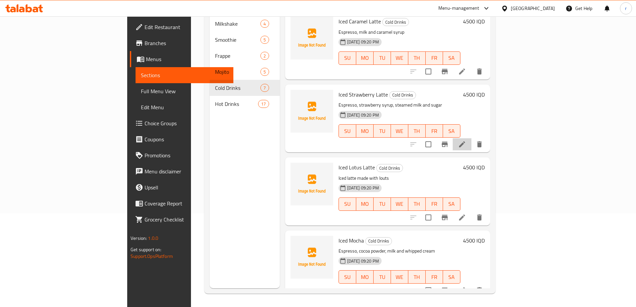
click at [471, 138] on li at bounding box center [462, 144] width 19 height 12
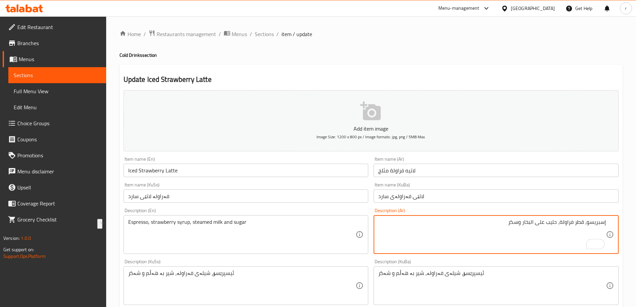
paste textarea "مبخر"
type textarea "إسبريسو، قطر فراولة، حليب مبخر وسكر"
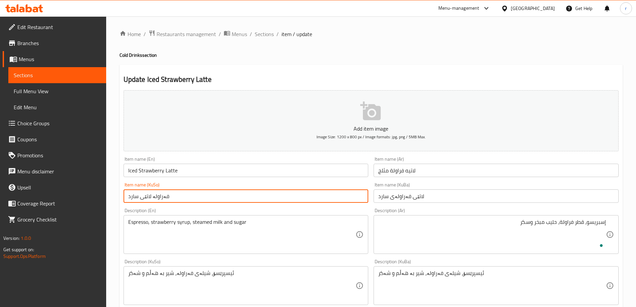
click at [335, 203] on input "فەراولە لاتێی سارد" at bounding box center [245, 195] width 245 height 13
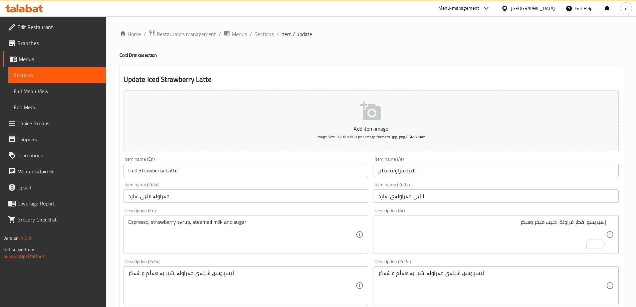
click at [330, 210] on div "Description (En) Espresso, strawberry syrup, steamed milk and sugar Description…" at bounding box center [245, 231] width 245 height 46
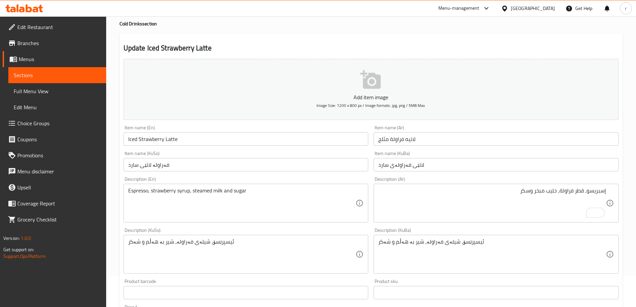
scroll to position [44, 0]
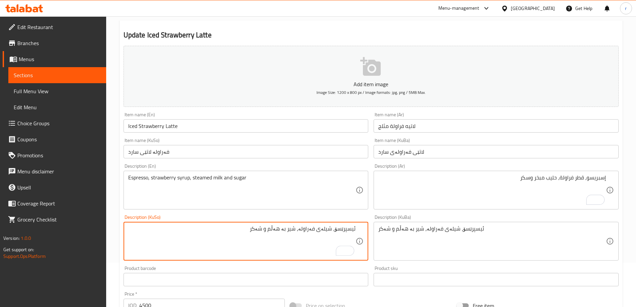
paste textarea "ی هەڵمکراو"
type textarea "ئیسپرێسۆ، شیلەی فەراولە، شیری هەڵمکراو و شەکر"
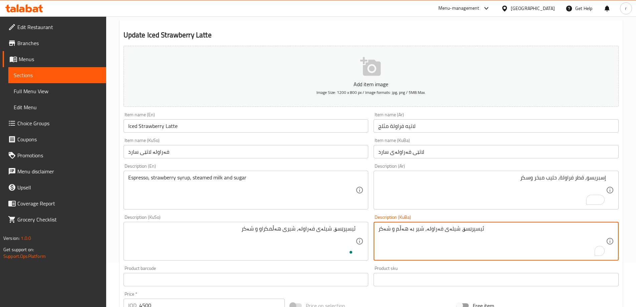
paste textarea "ی هەڵمکراو"
type textarea "ئیسپرێسۆ، شیلەی فەراولە، شیری هەڵمکراو و شەکر"
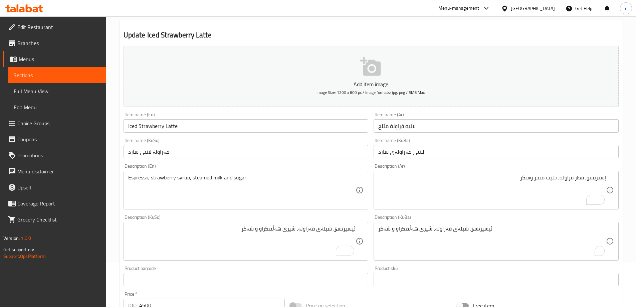
click at [288, 168] on div "Description (En) Espresso, strawberry syrup, steamed milk and sugar Description…" at bounding box center [245, 187] width 245 height 46
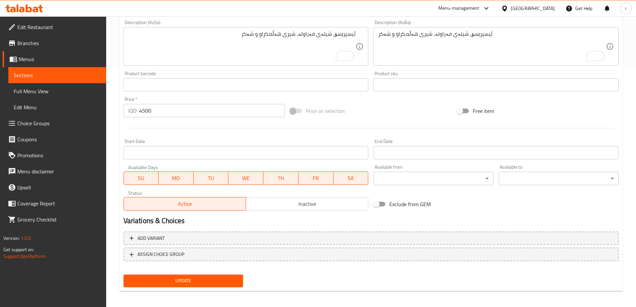
scroll to position [242, 0]
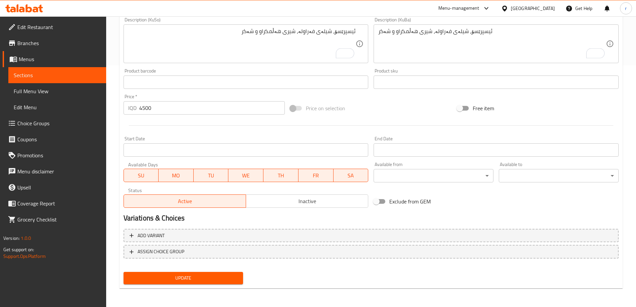
click at [230, 274] on span "Update" at bounding box center [183, 278] width 109 height 8
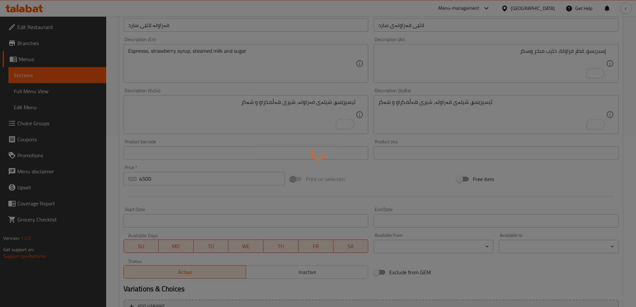
scroll to position [108, 0]
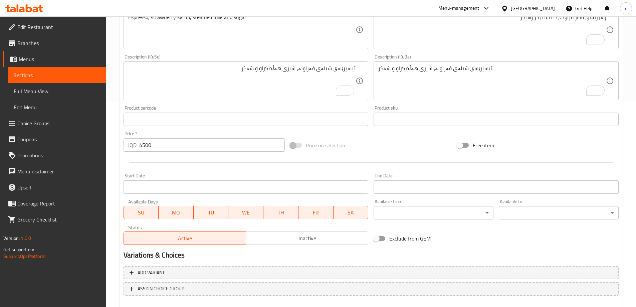
scroll to position [242, 0]
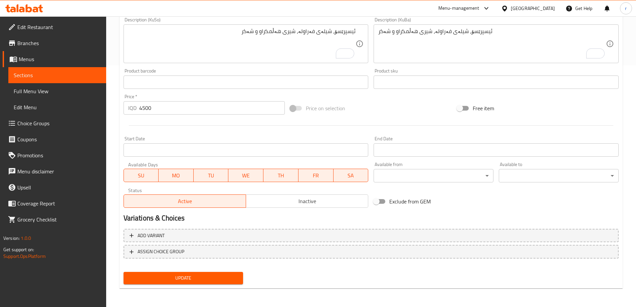
click at [236, 274] on span "Update" at bounding box center [183, 278] width 109 height 8
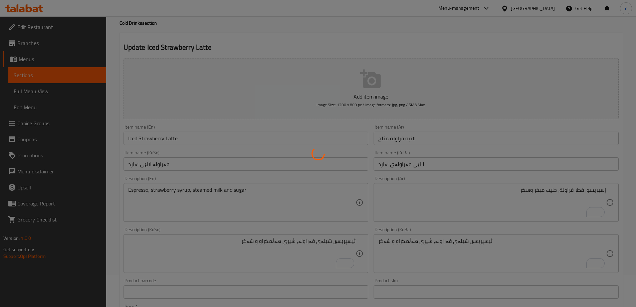
scroll to position [0, 0]
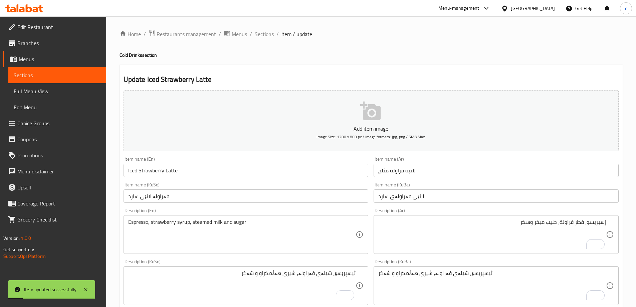
click at [67, 74] on span "Sections" at bounding box center [57, 75] width 87 height 8
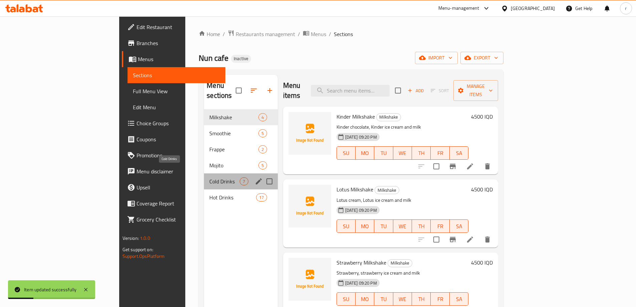
click at [209, 177] on span "Cold Drinks" at bounding box center [224, 181] width 30 height 8
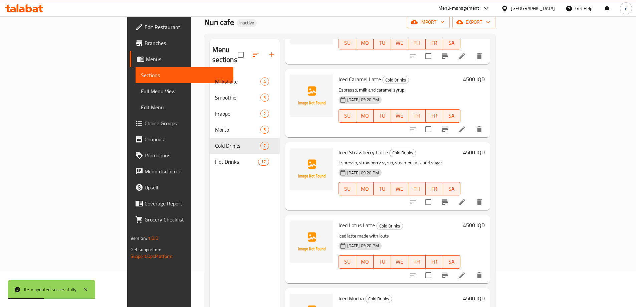
scroll to position [89, 0]
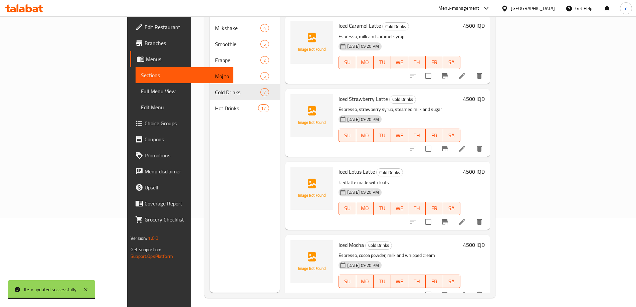
click at [136, 85] on link "Full Menu View" at bounding box center [185, 91] width 98 height 16
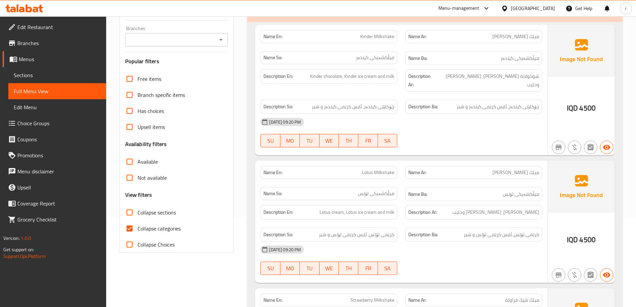
click at [132, 224] on input "Collapse categories" at bounding box center [129, 228] width 16 height 16
checkbox input "false"
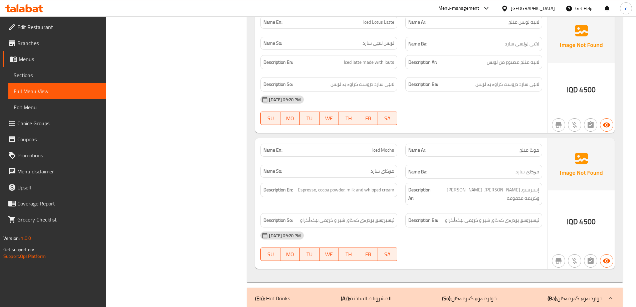
scroll to position [3030, 0]
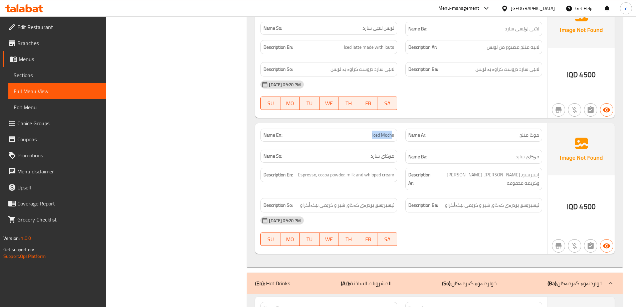
drag, startPoint x: 352, startPoint y: 91, endPoint x: 392, endPoint y: 92, distance: 39.7
click at [392, 131] on p "Name En: Iced Mocha" at bounding box center [328, 134] width 131 height 7
click at [394, 131] on span "Iced Mocha" at bounding box center [383, 134] width 22 height 7
copy span "Iced Mocha"
click at [71, 78] on span "Sections" at bounding box center [57, 75] width 87 height 8
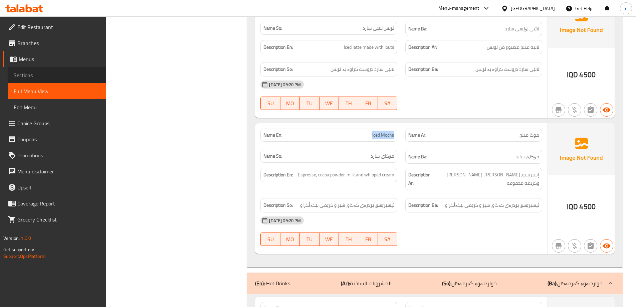
scroll to position [93, 0]
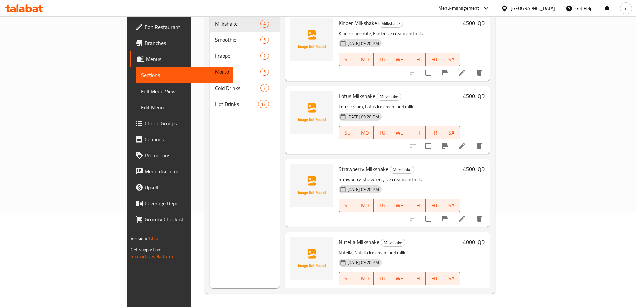
click at [218, 149] on div "Menu sections Milkshake 4 Smoothie 5 Frappe 2 Mojito 5 Cold Drinks 7 Hot Drinks…" at bounding box center [245, 134] width 70 height 307
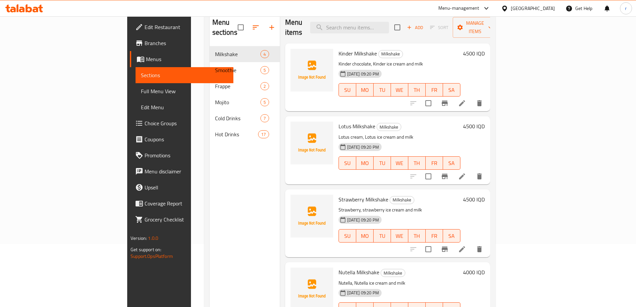
scroll to position [49, 0]
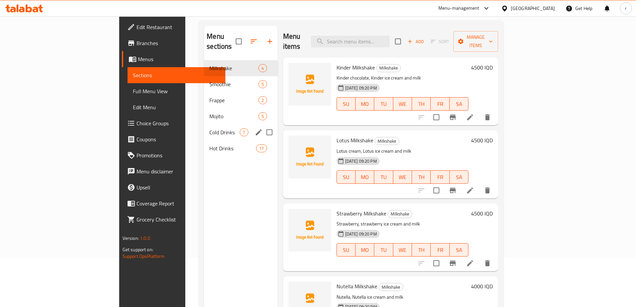
click at [204, 128] on div "Cold Drinks 7" at bounding box center [240, 132] width 73 height 16
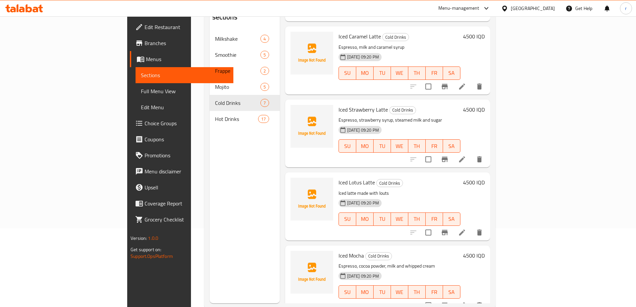
scroll to position [93, 0]
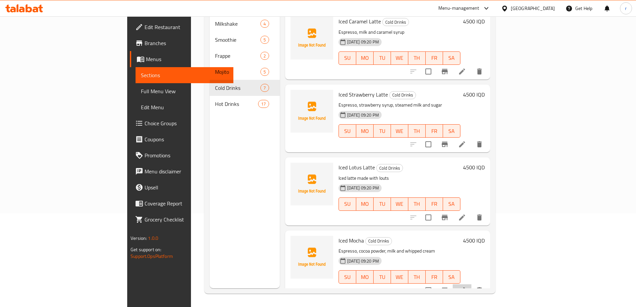
click at [471, 284] on li at bounding box center [462, 290] width 19 height 12
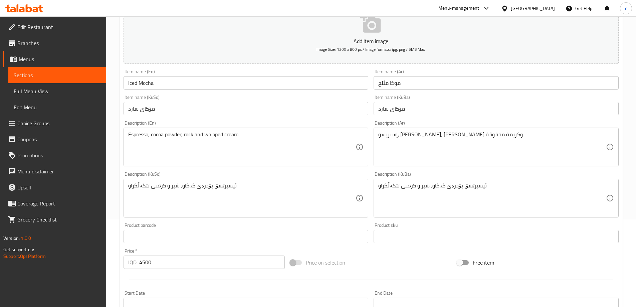
scroll to position [89, 0]
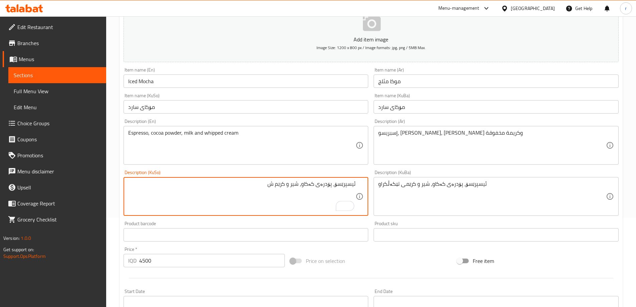
type textarea "ئیسپرێسۆ، پۆدرەی کەکاو، شیر و کرێم ش"
click at [347, 122] on div "Description (En) Espresso, cocoa powder, milk and whipped cream Description (En)" at bounding box center [245, 142] width 245 height 46
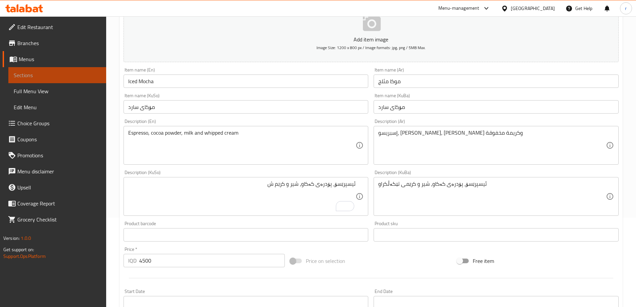
click at [66, 79] on span "Sections" at bounding box center [57, 75] width 87 height 8
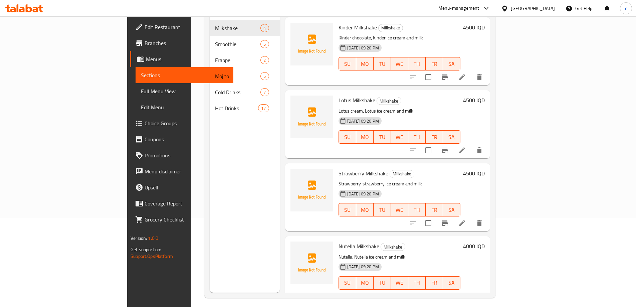
click at [136, 87] on link "Full Menu View" at bounding box center [185, 91] width 98 height 16
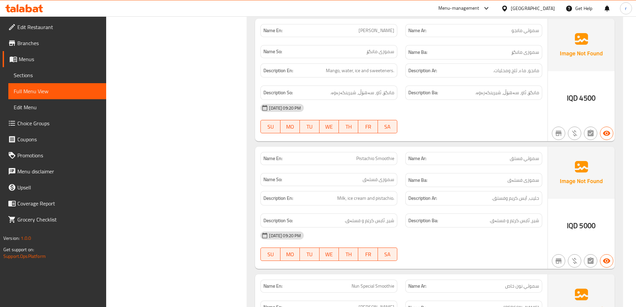
scroll to position [895, 0]
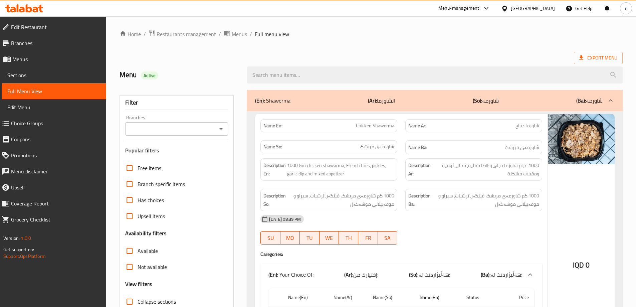
scroll to position [2881, 0]
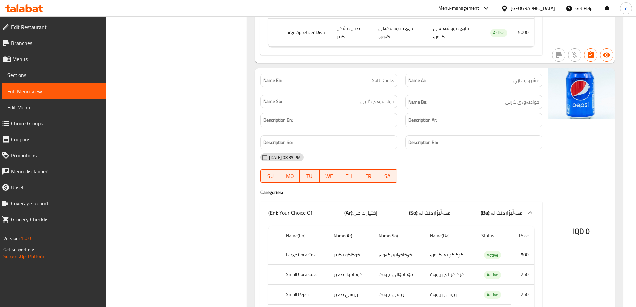
click at [60, 78] on span "Sections" at bounding box center [53, 75] width 93 height 8
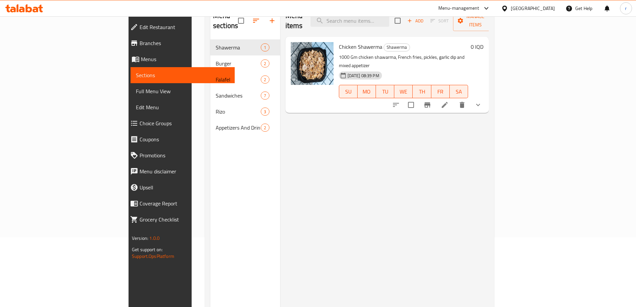
scroll to position [49, 0]
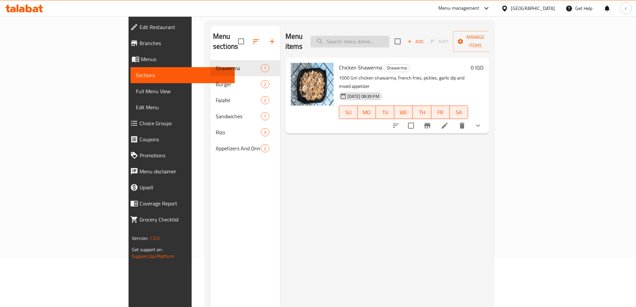
click at [389, 36] on input "search" at bounding box center [349, 42] width 79 height 12
paste input "Iced Mocha"
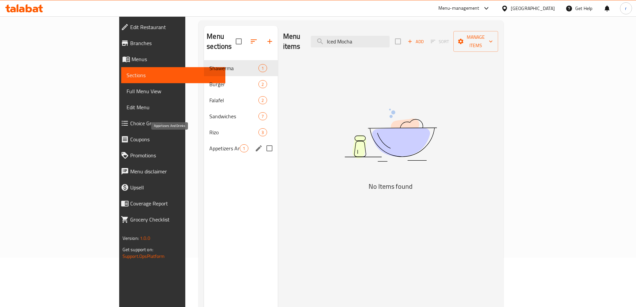
type input "Iced Mocha"
click at [209, 144] on span "Appetizers And Drinks" at bounding box center [224, 148] width 30 height 8
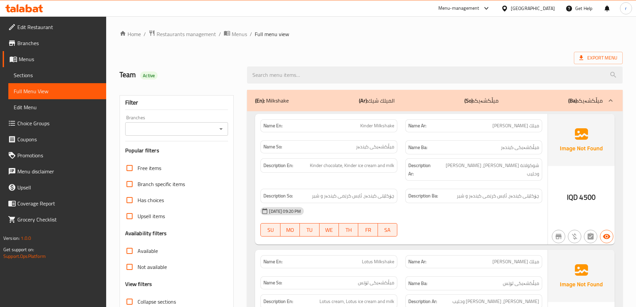
click at [420, 37] on ol "Home / Restaurants management / Menus / Full menu view" at bounding box center [370, 34] width 503 height 9
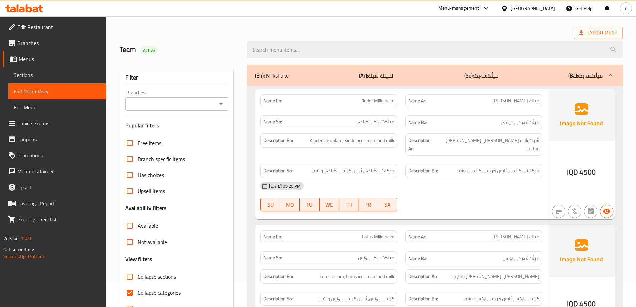
scroll to position [44, 0]
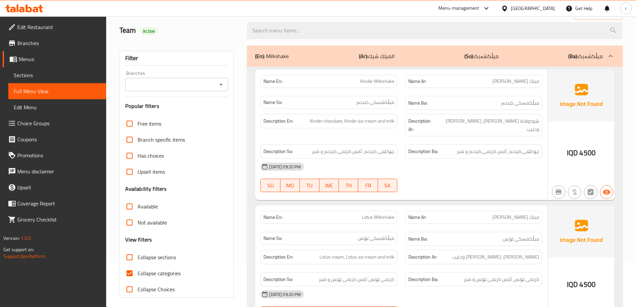
click at [134, 259] on input "Collapse sections" at bounding box center [129, 257] width 16 height 16
checkbox input "true"
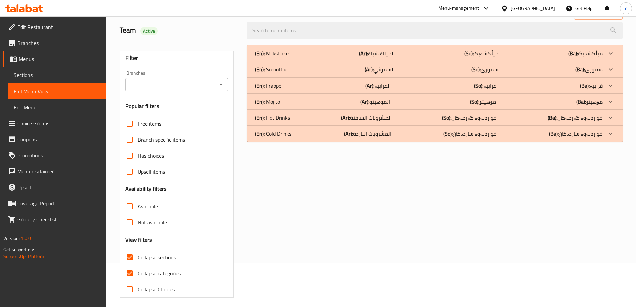
click at [129, 274] on input "Collapse categories" at bounding box center [129, 273] width 16 height 16
checkbox input "false"
click at [261, 131] on b "(En):" at bounding box center [260, 133] width 10 height 10
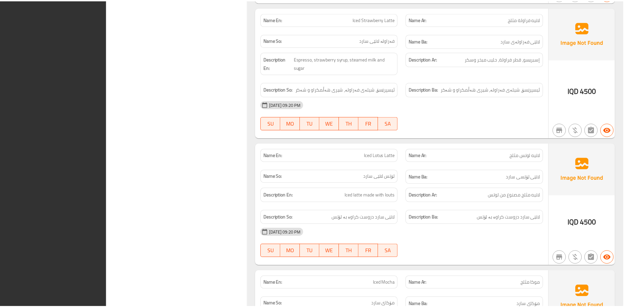
scroll to position [832, 0]
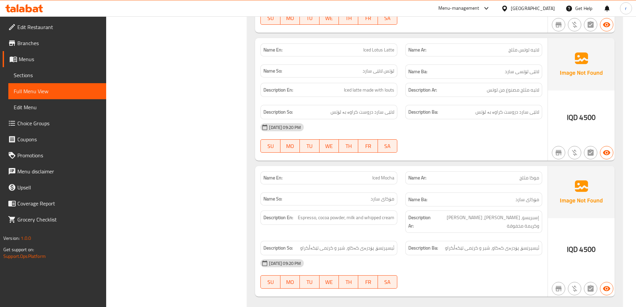
click at [57, 44] on span "Branches" at bounding box center [58, 43] width 83 height 8
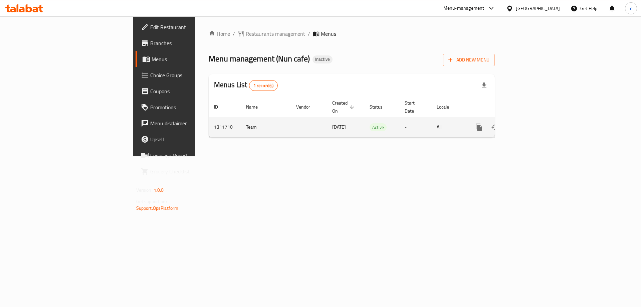
click at [531, 123] on icon "enhanced table" at bounding box center [527, 127] width 8 height 8
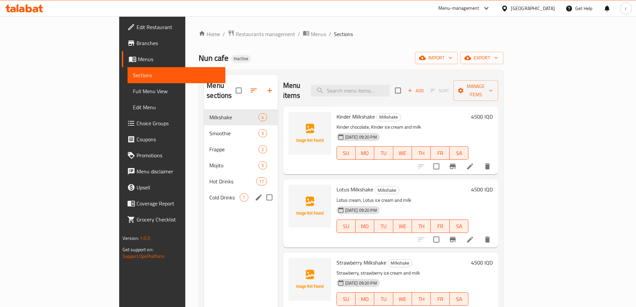
click at [209, 193] on span "Cold Drinks" at bounding box center [224, 197] width 30 height 8
